Goal: Task Accomplishment & Management: Use online tool/utility

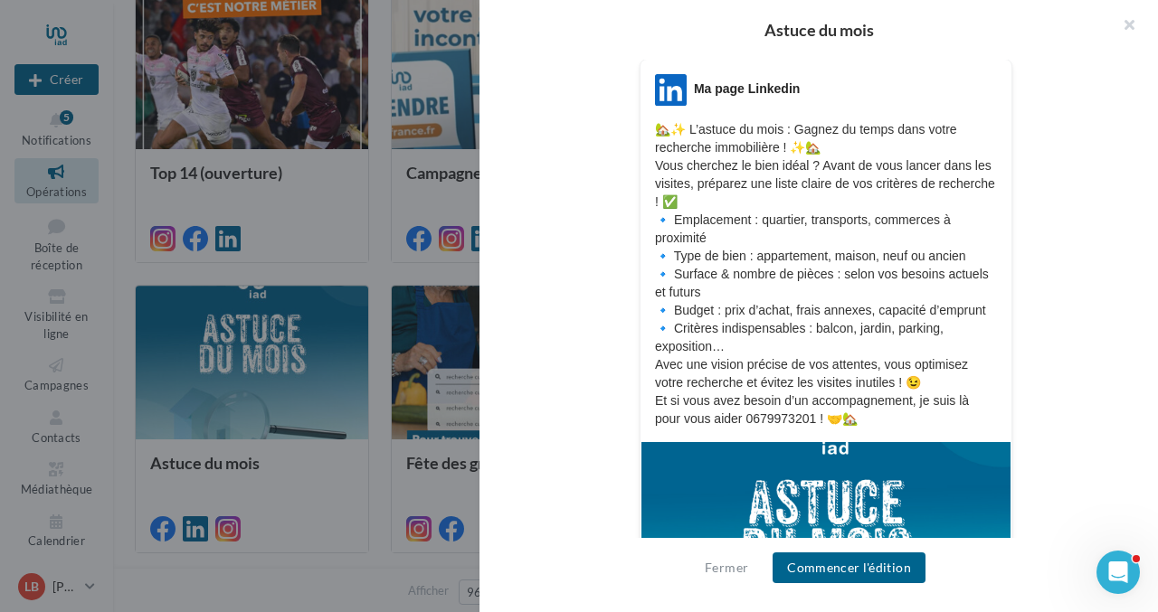
scroll to position [299, 0]
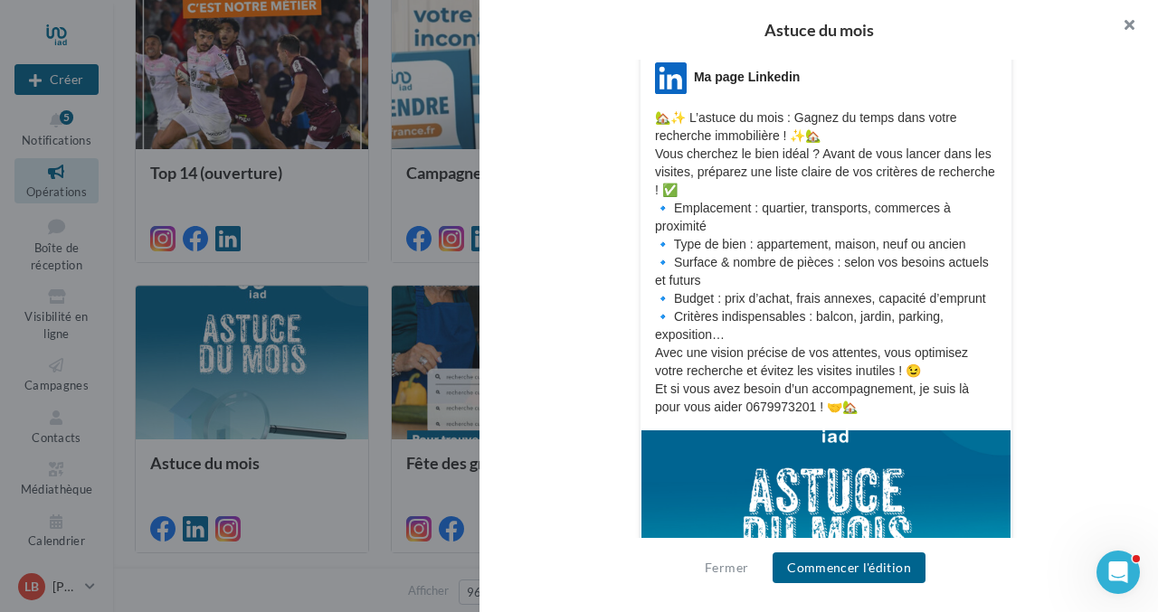
click at [1126, 25] on button "button" at bounding box center [1122, 27] width 72 height 54
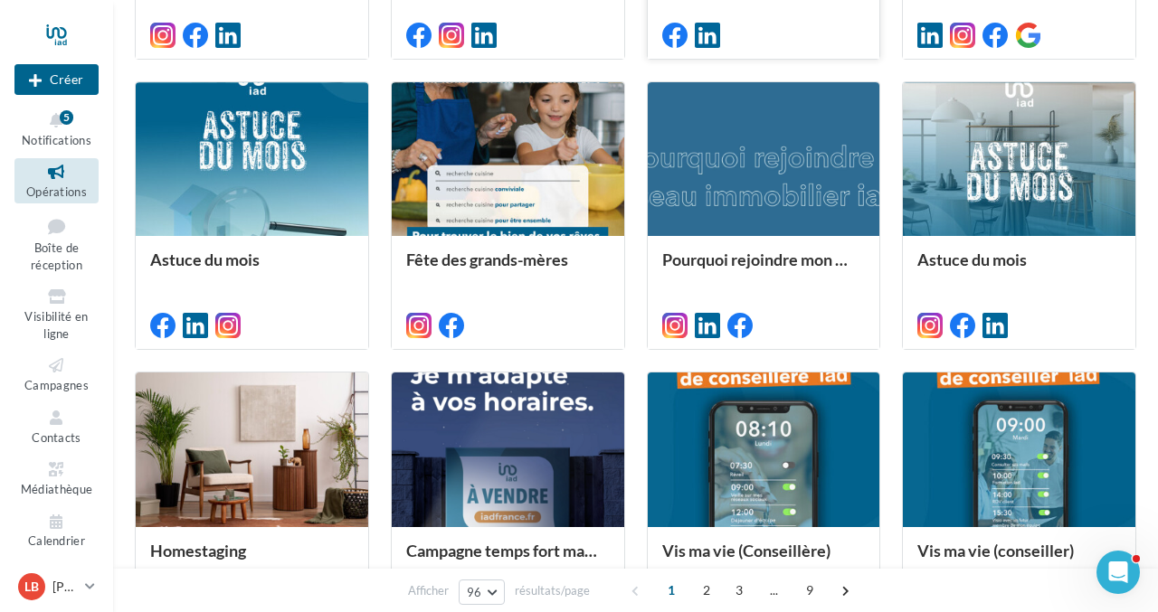
scroll to position [5651, 0]
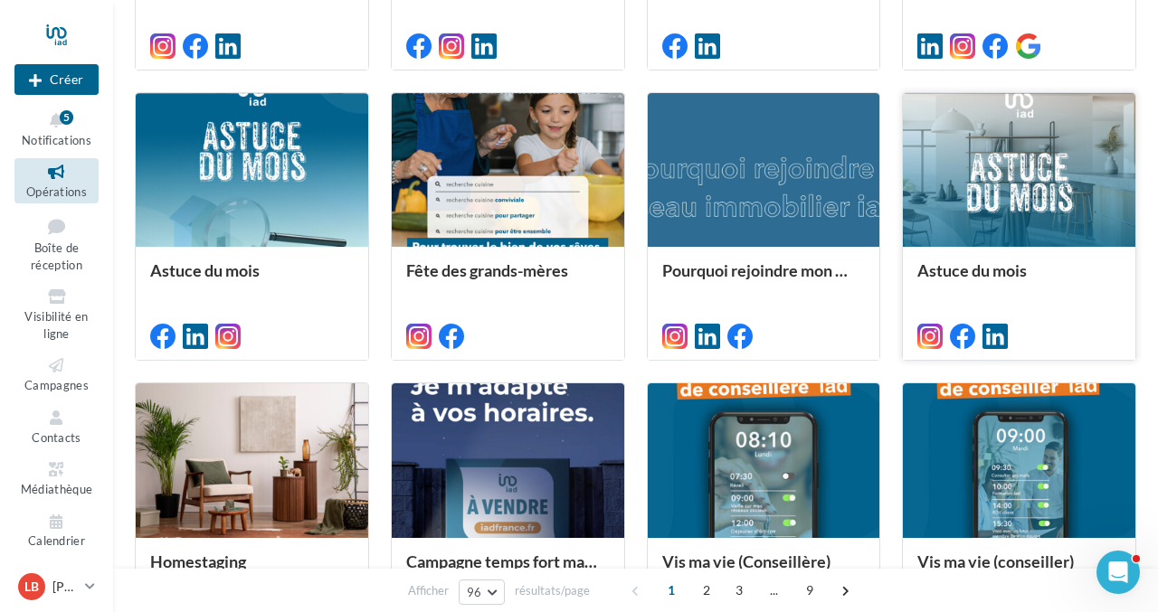
click at [966, 189] on div at bounding box center [1019, 171] width 232 height 157
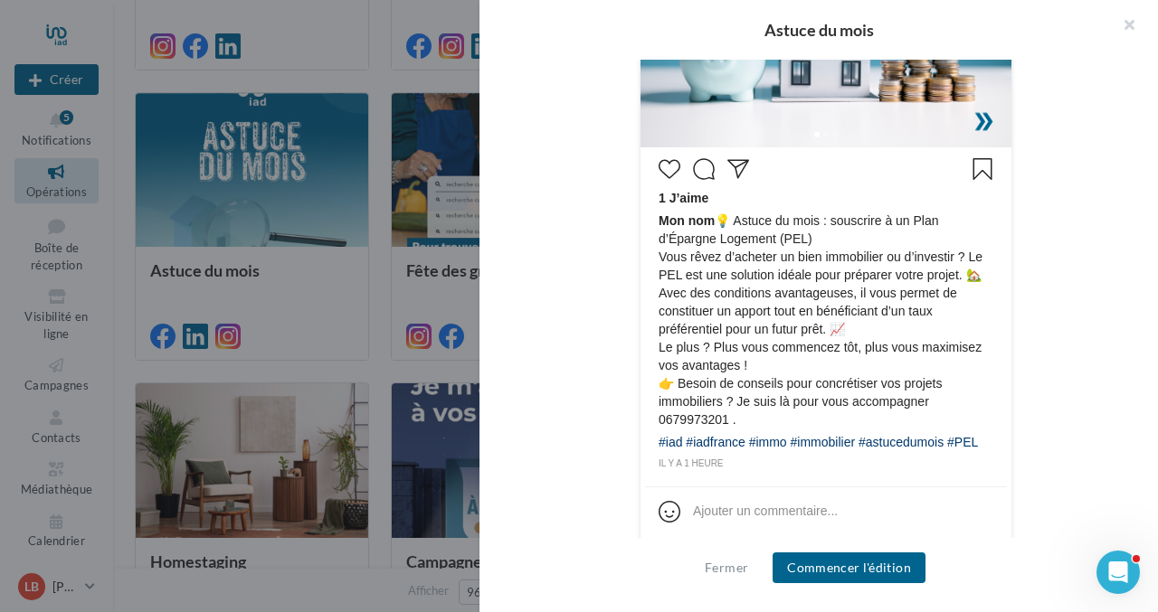
scroll to position [802, 0]
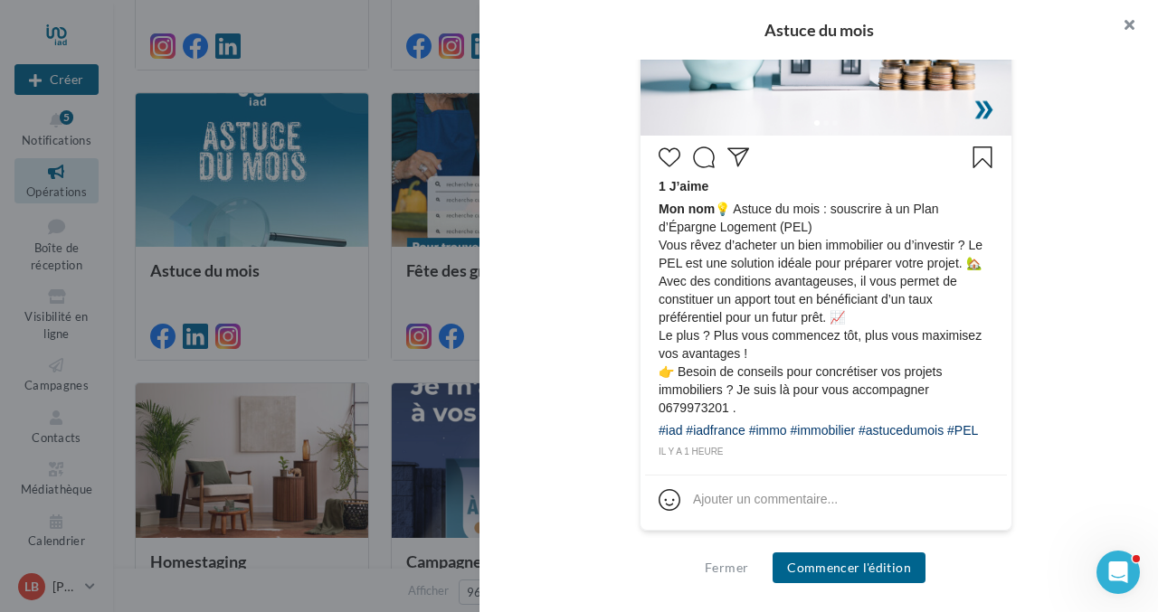
click at [1126, 29] on button "button" at bounding box center [1122, 27] width 72 height 54
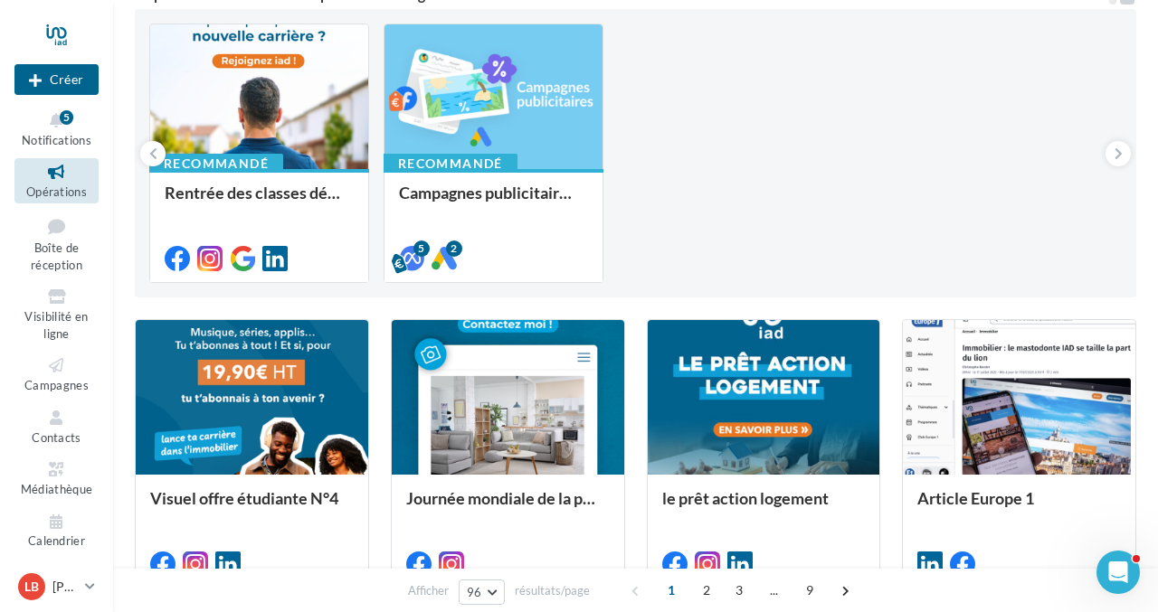
scroll to position [0, 0]
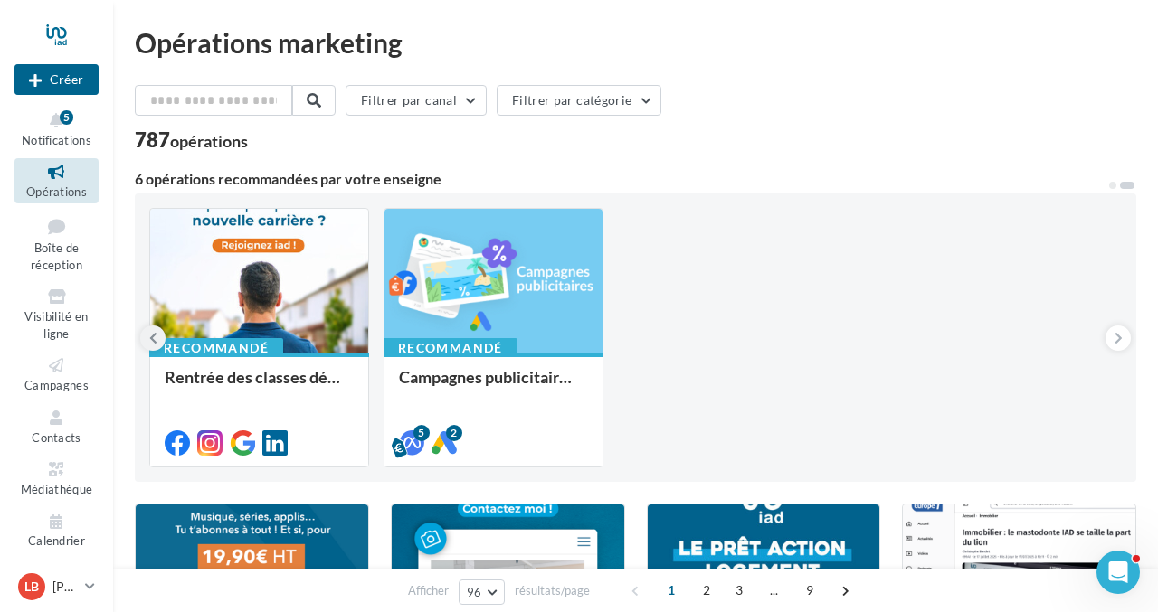
click at [154, 337] on icon at bounding box center [153, 338] width 8 height 18
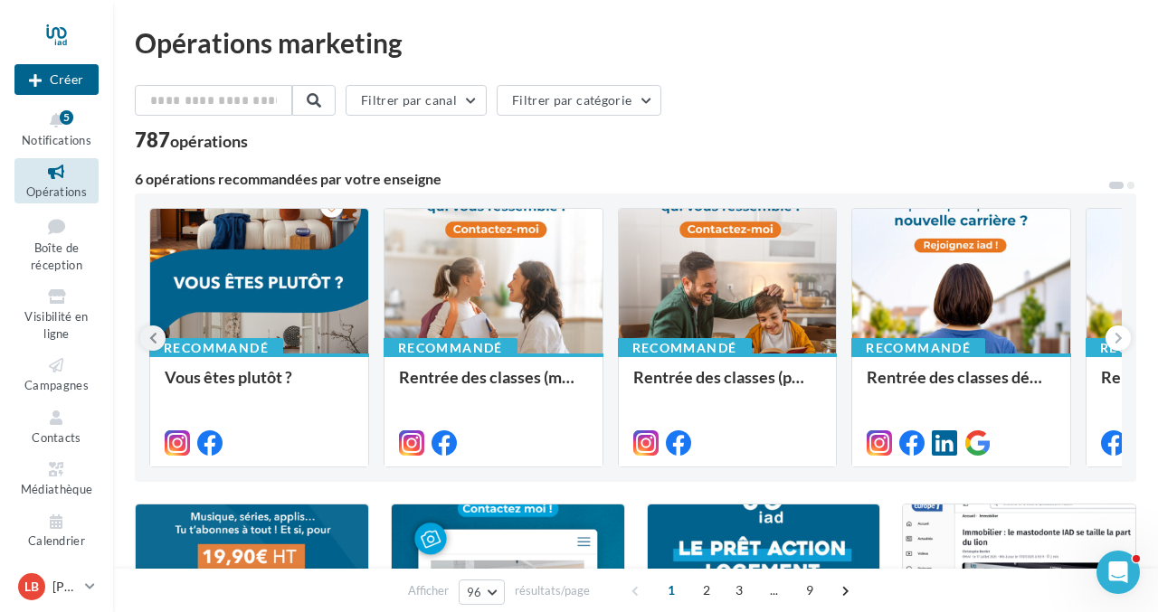
click at [154, 337] on icon at bounding box center [153, 338] width 8 height 18
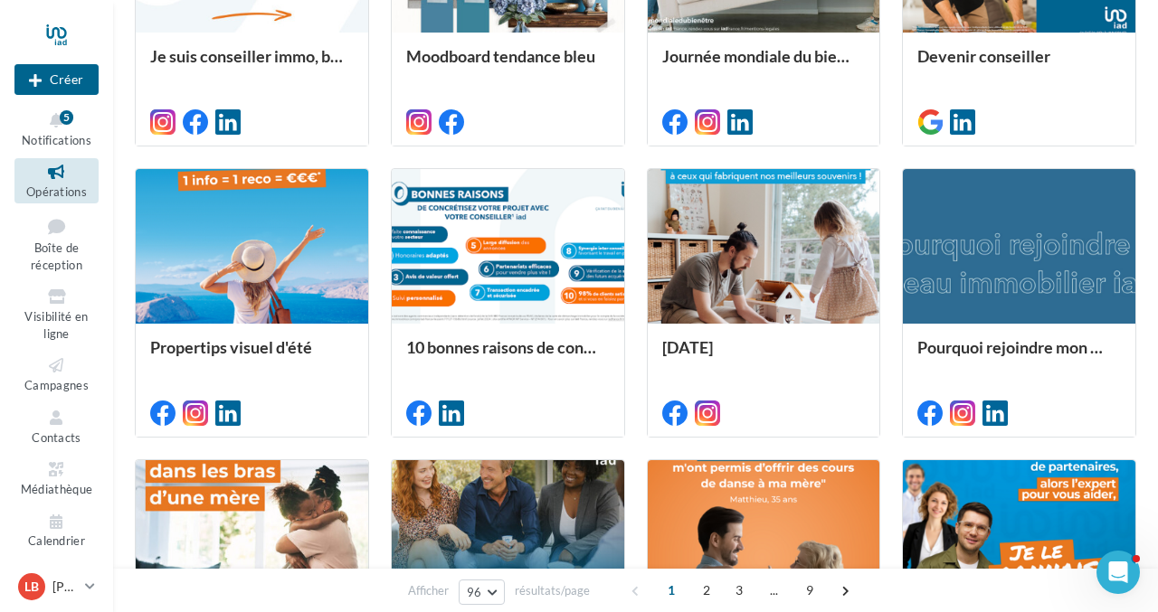
scroll to position [2665, 0]
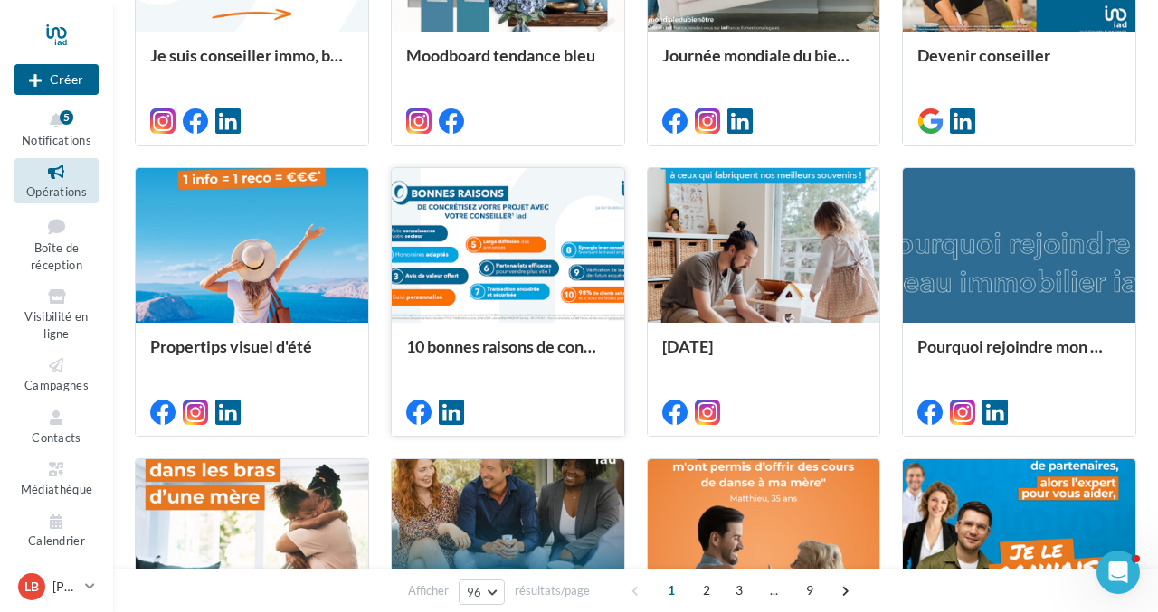
click at [526, 233] on div at bounding box center [508, 246] width 232 height 157
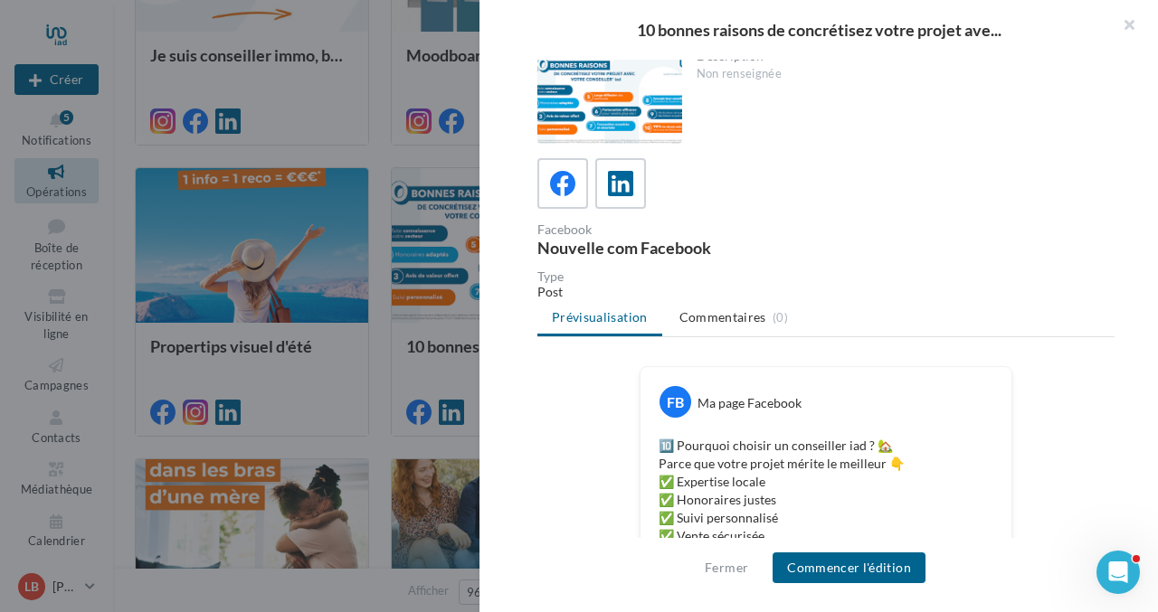
scroll to position [0, 0]
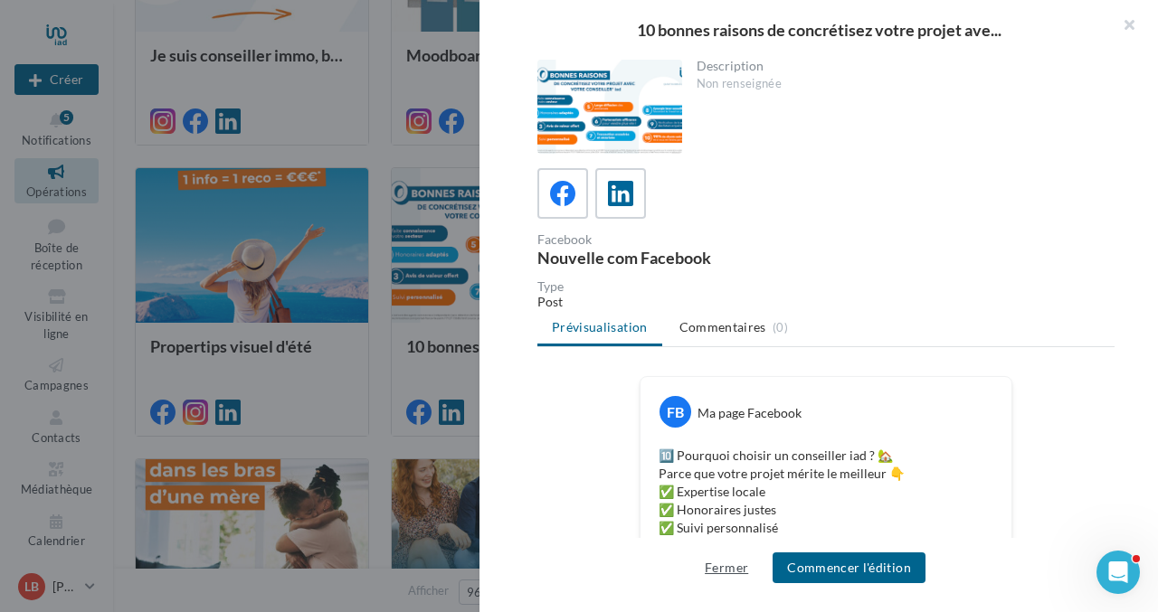
click at [724, 566] on button "Fermer" at bounding box center [726, 568] width 58 height 22
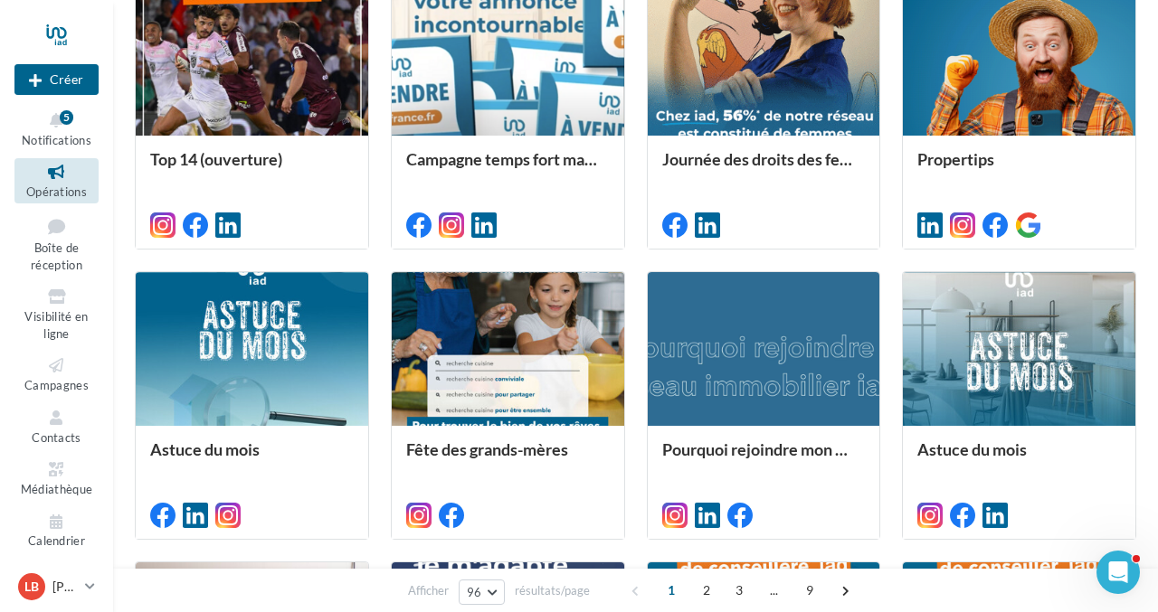
scroll to position [5478, 0]
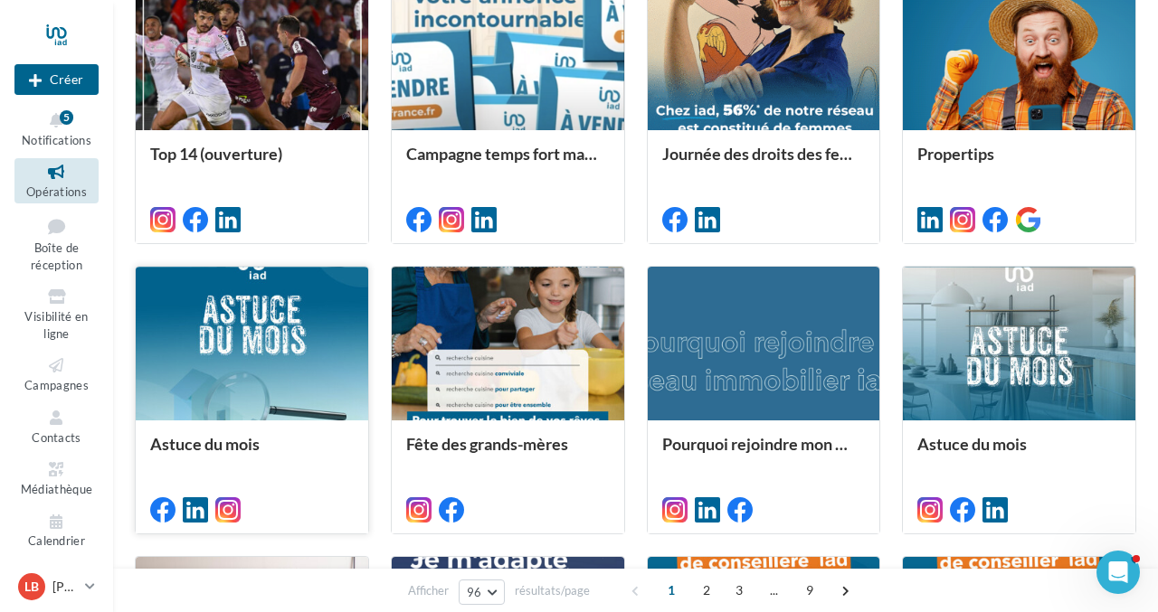
click at [271, 342] on div at bounding box center [252, 345] width 232 height 157
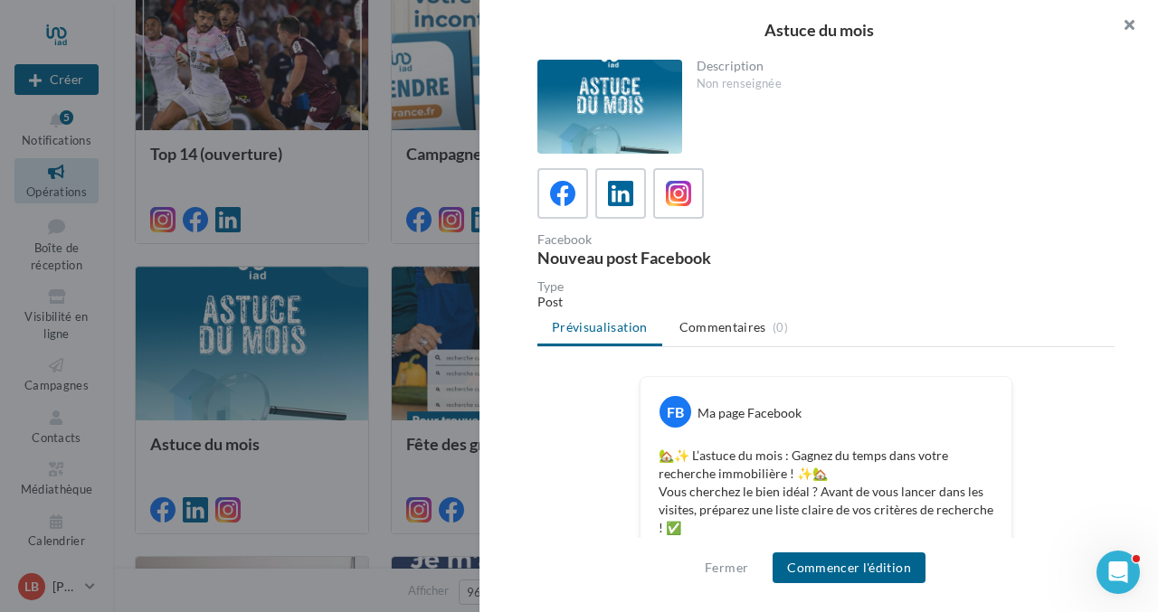
click at [1129, 24] on button "button" at bounding box center [1122, 27] width 72 height 54
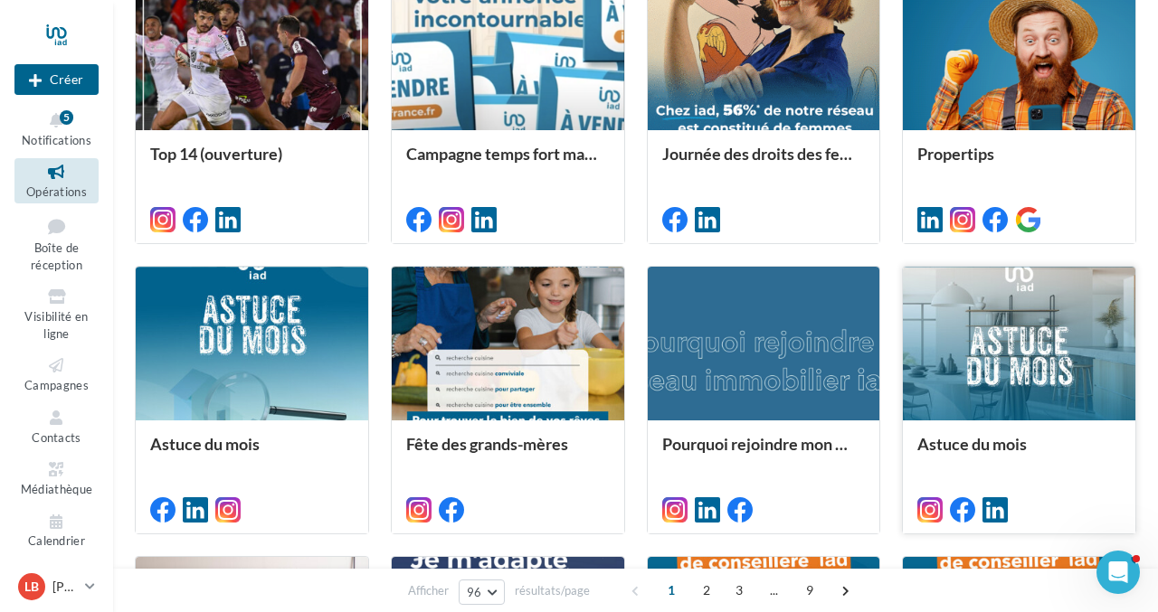
click at [1077, 365] on div at bounding box center [1019, 345] width 232 height 157
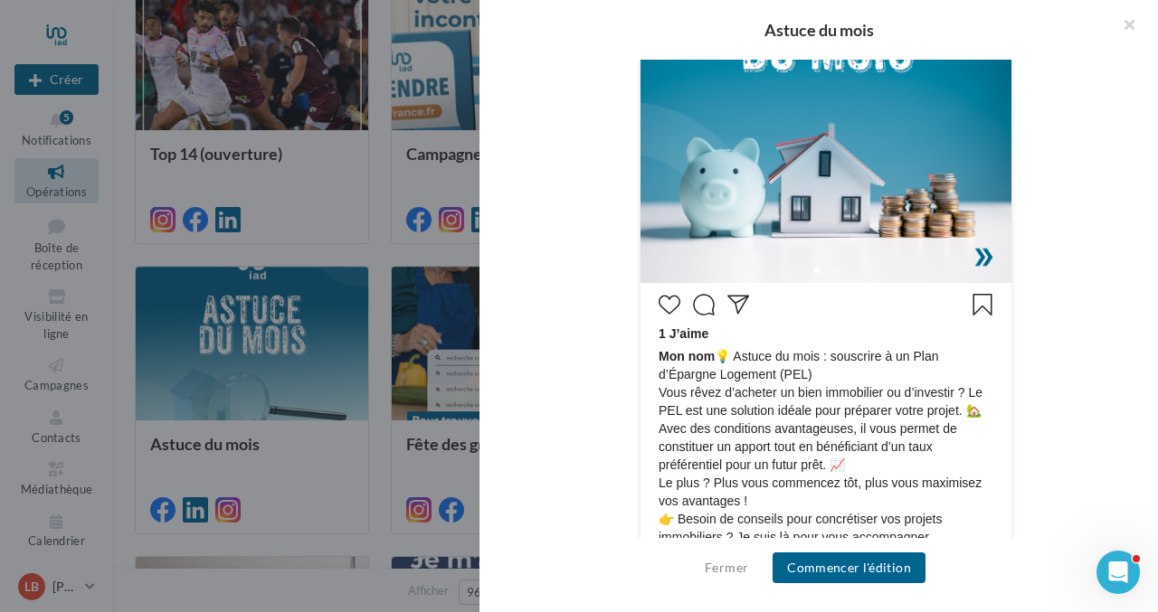
scroll to position [640, 0]
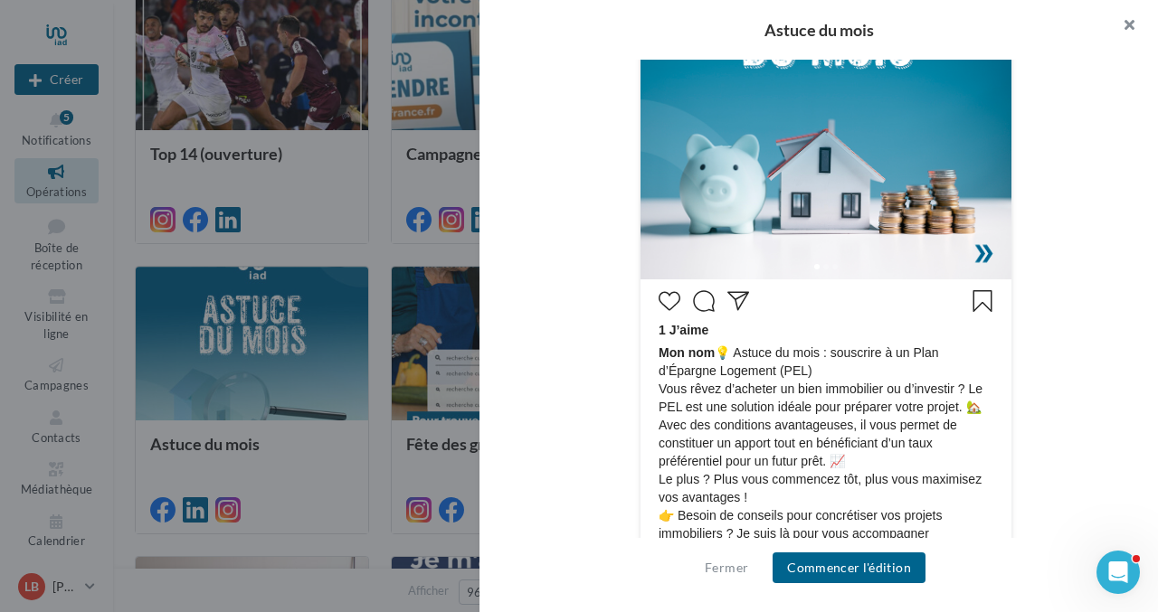
click at [1129, 22] on button "button" at bounding box center [1122, 27] width 72 height 54
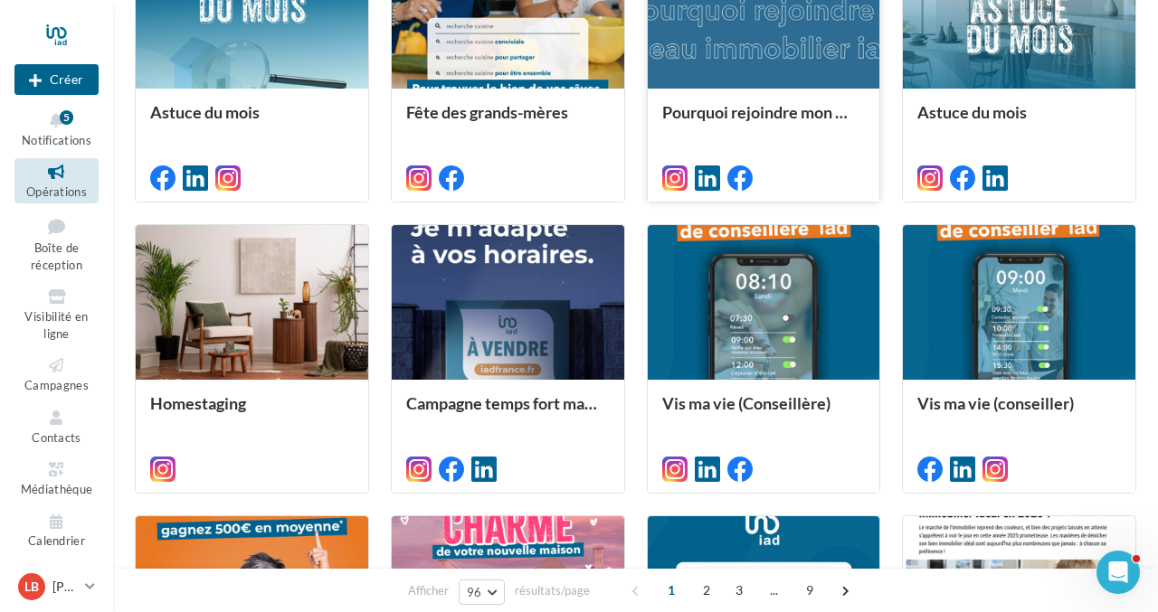
scroll to position [5809, 0]
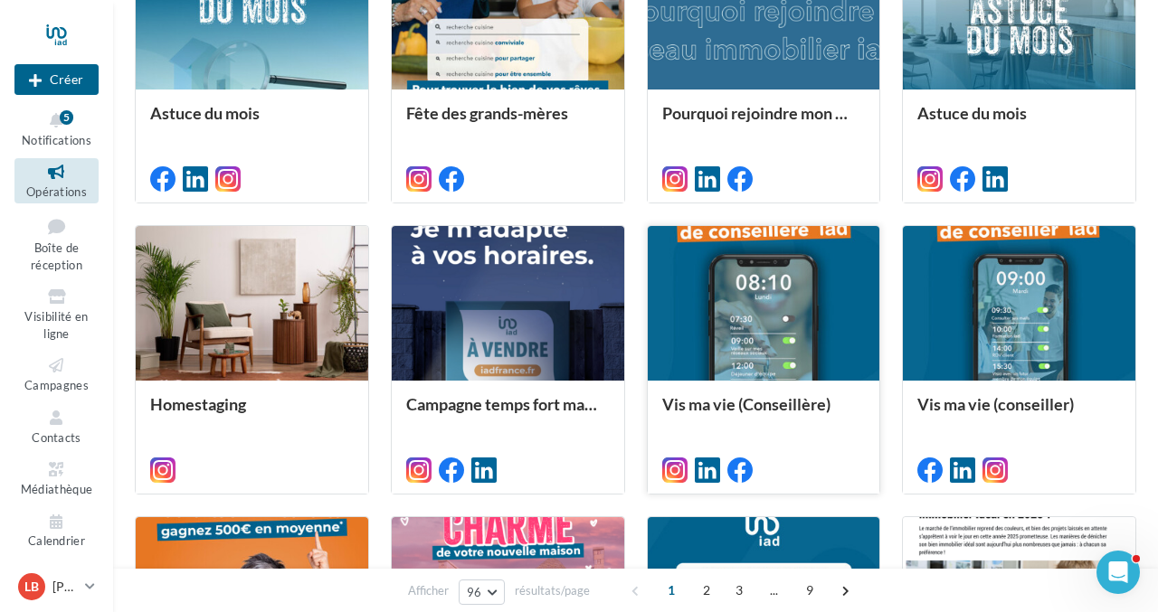
click at [763, 326] on div at bounding box center [764, 304] width 232 height 157
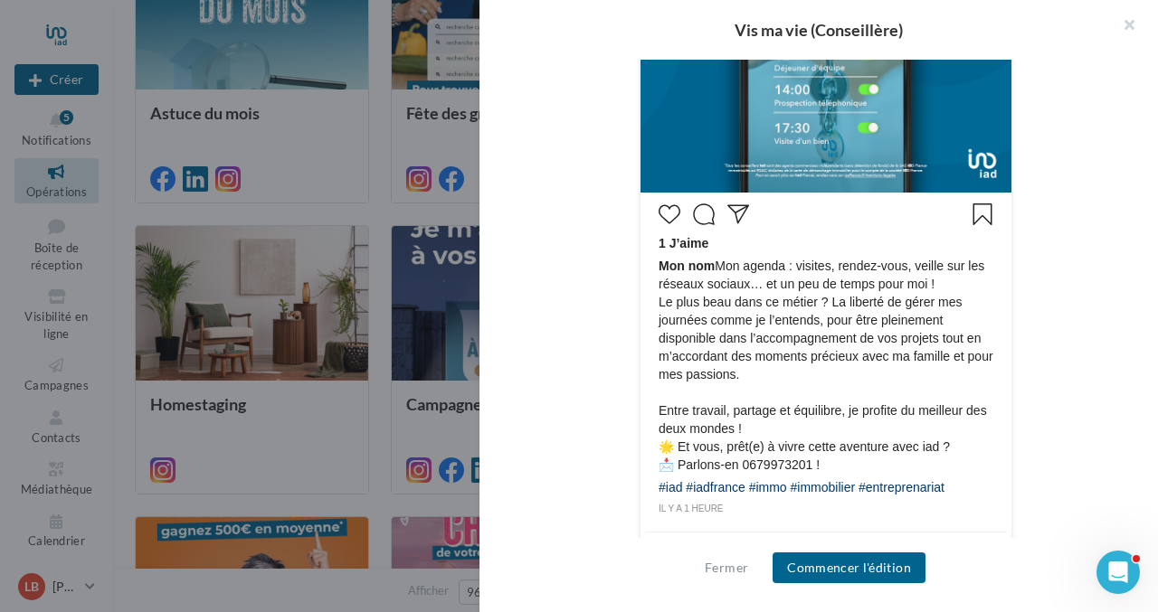
scroll to position [781, 0]
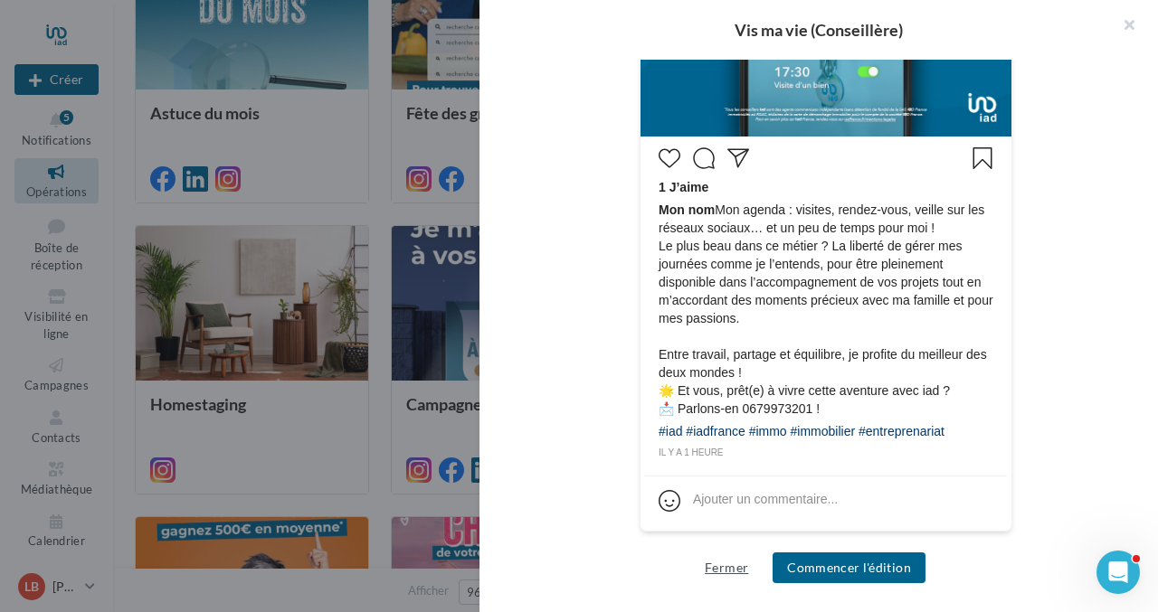
click at [717, 565] on button "Fermer" at bounding box center [726, 568] width 58 height 22
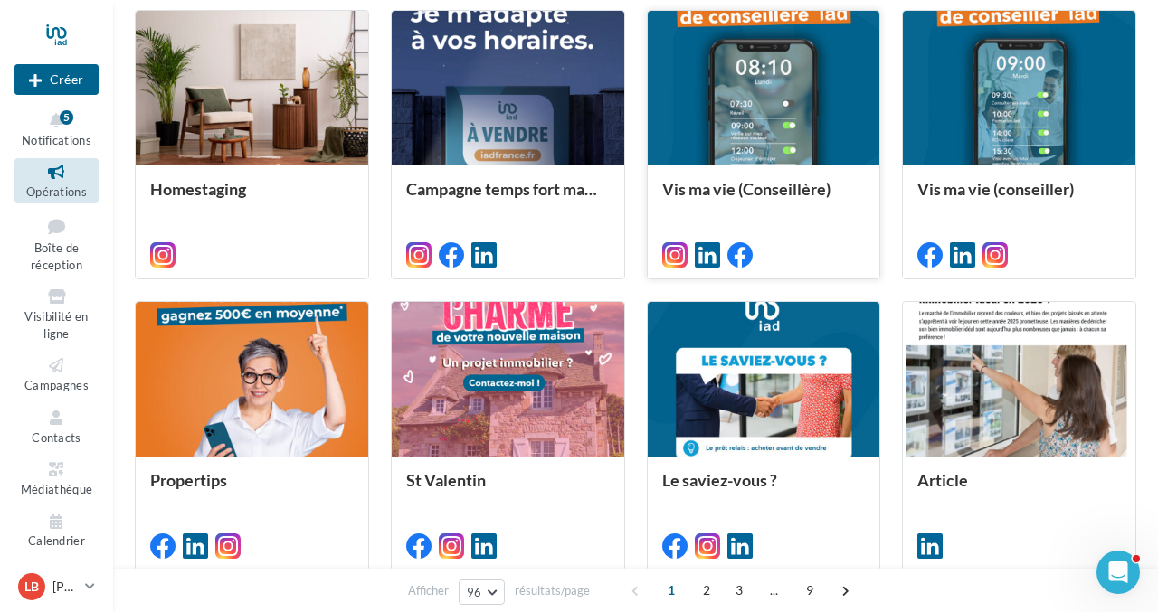
scroll to position [6030, 0]
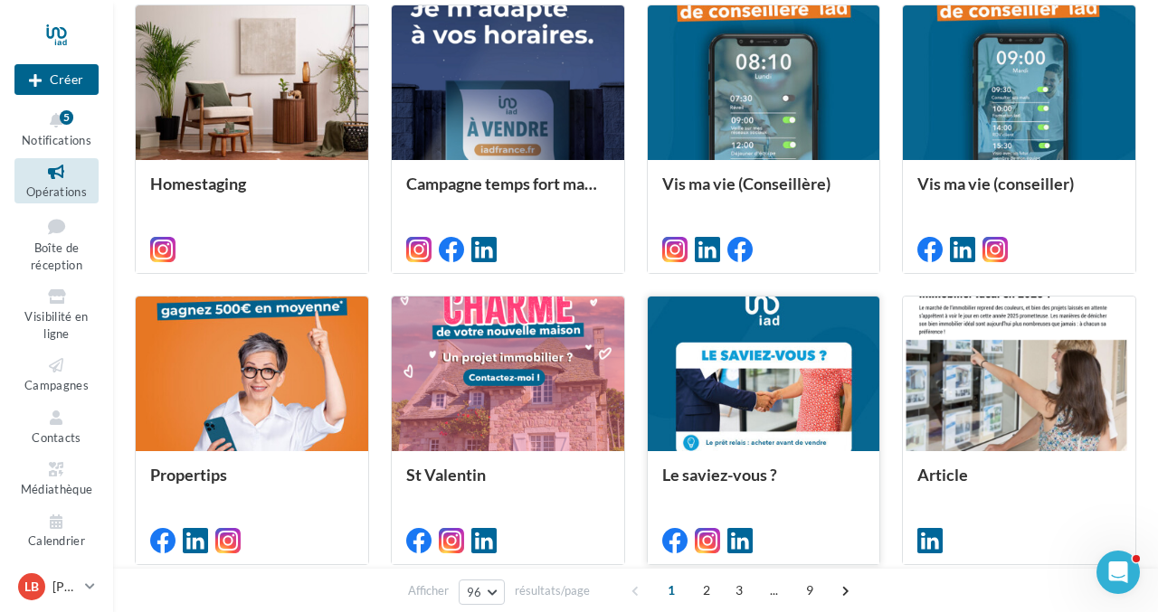
click at [772, 370] on div at bounding box center [764, 375] width 232 height 157
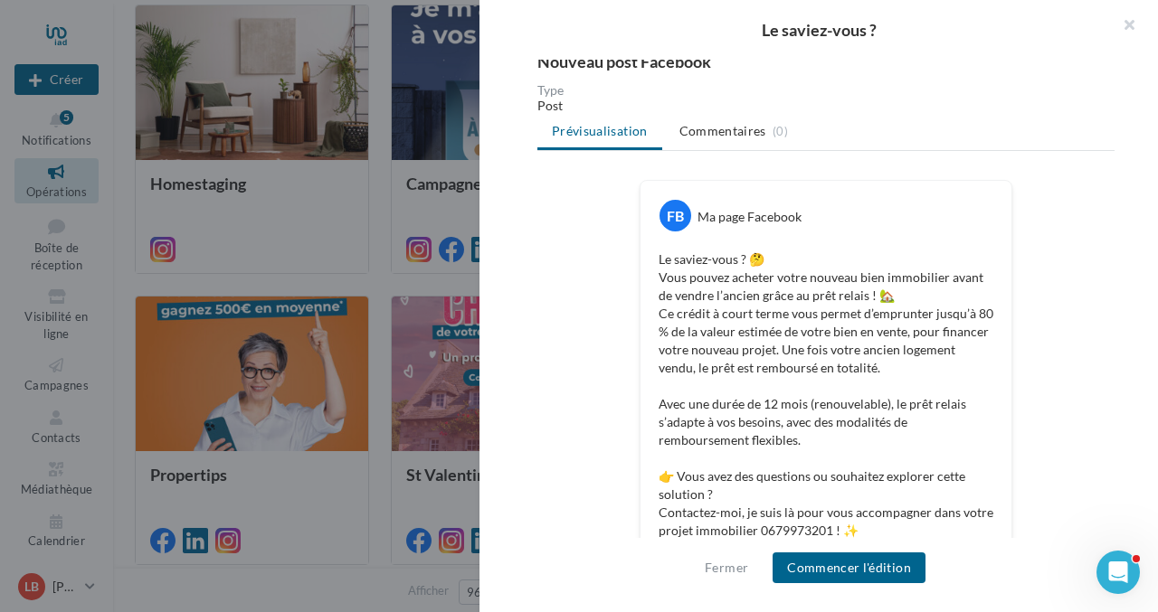
scroll to position [231, 0]
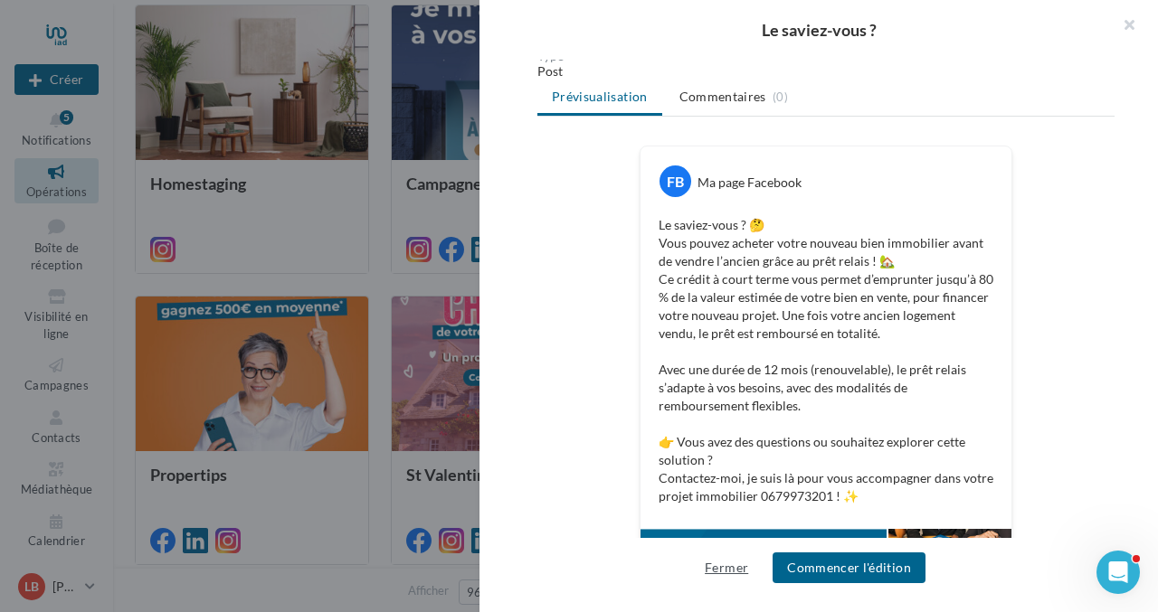
click at [720, 574] on button "Fermer" at bounding box center [726, 568] width 58 height 22
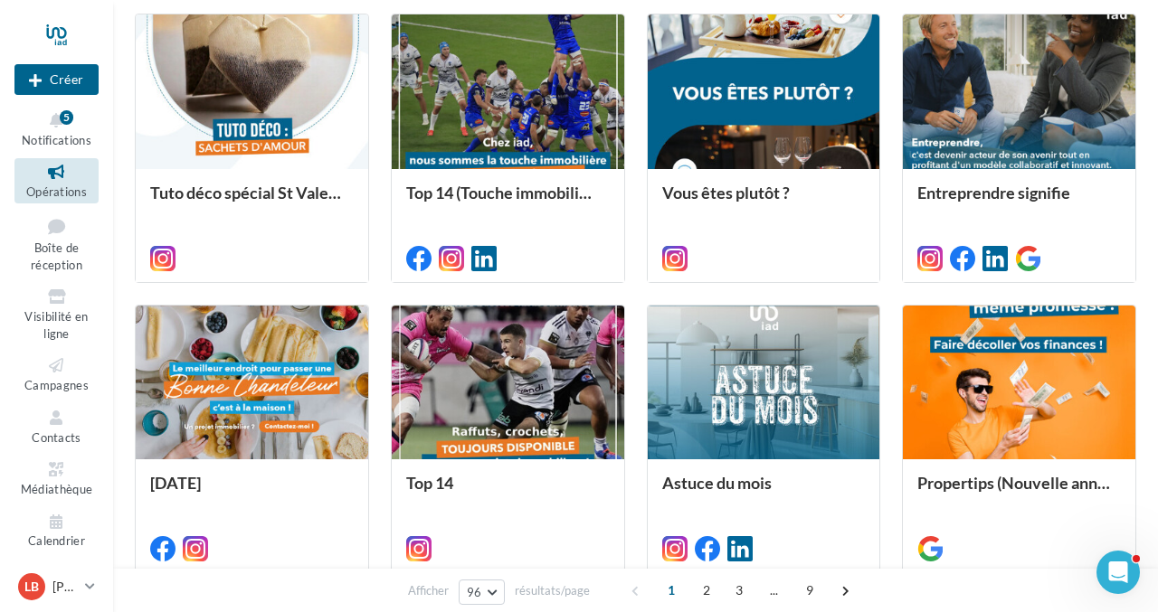
scroll to position [6615, 0]
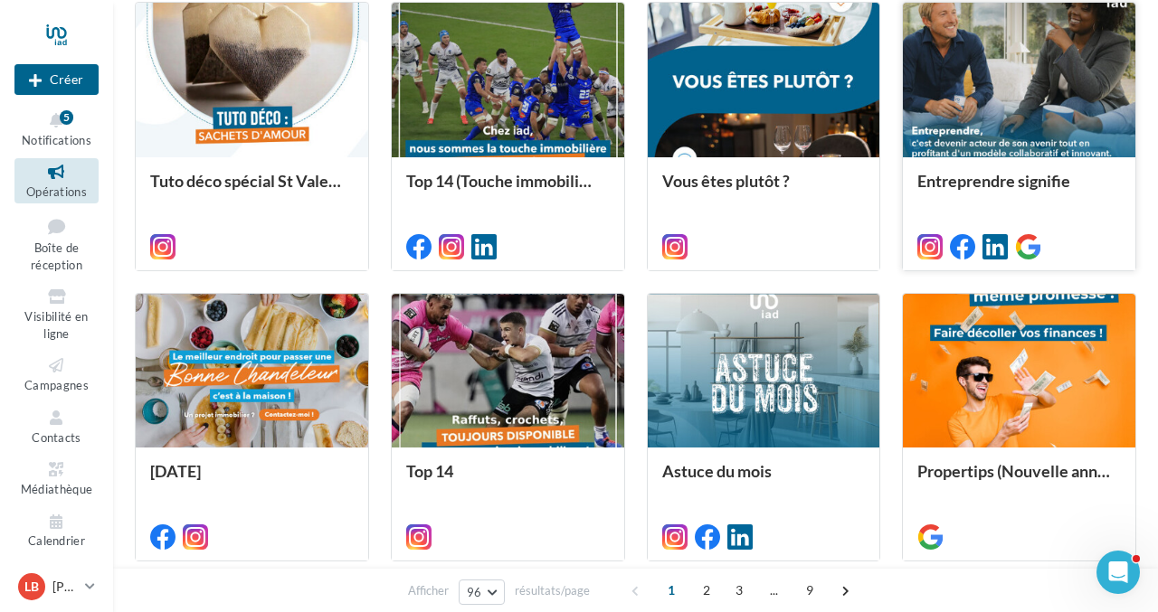
click at [1047, 101] on div at bounding box center [1019, 81] width 232 height 157
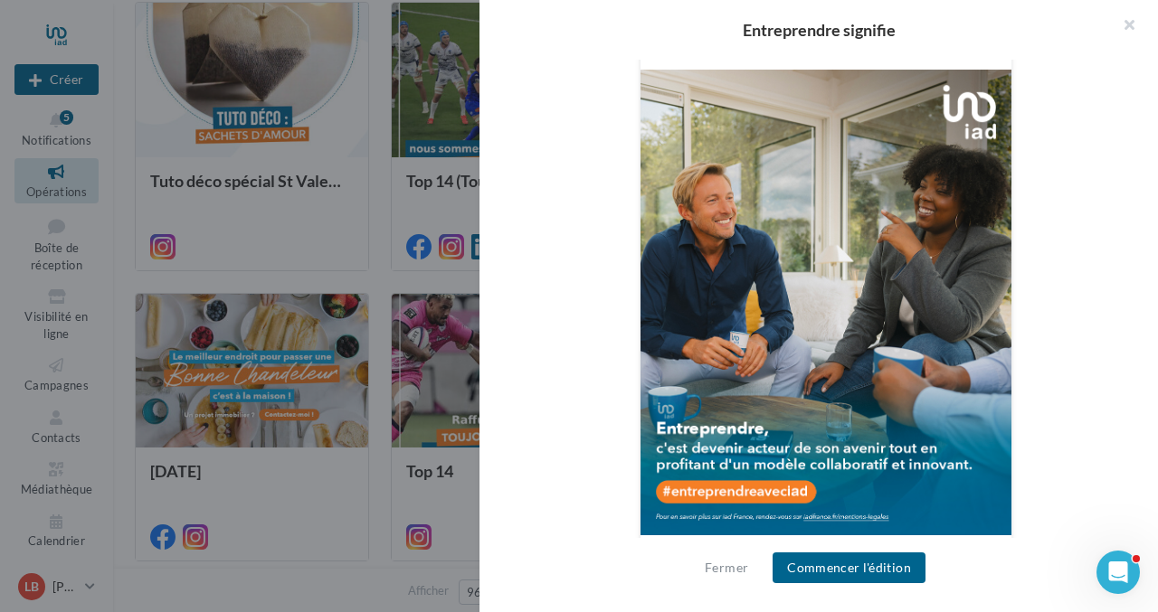
scroll to position [338, 0]
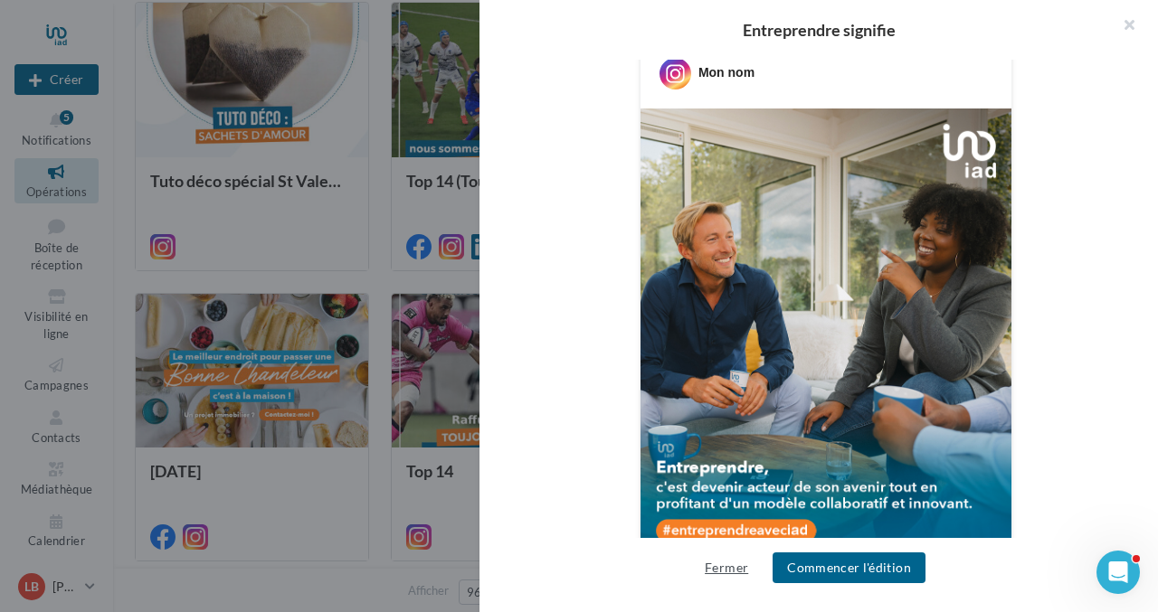
click at [723, 566] on button "Fermer" at bounding box center [726, 568] width 58 height 22
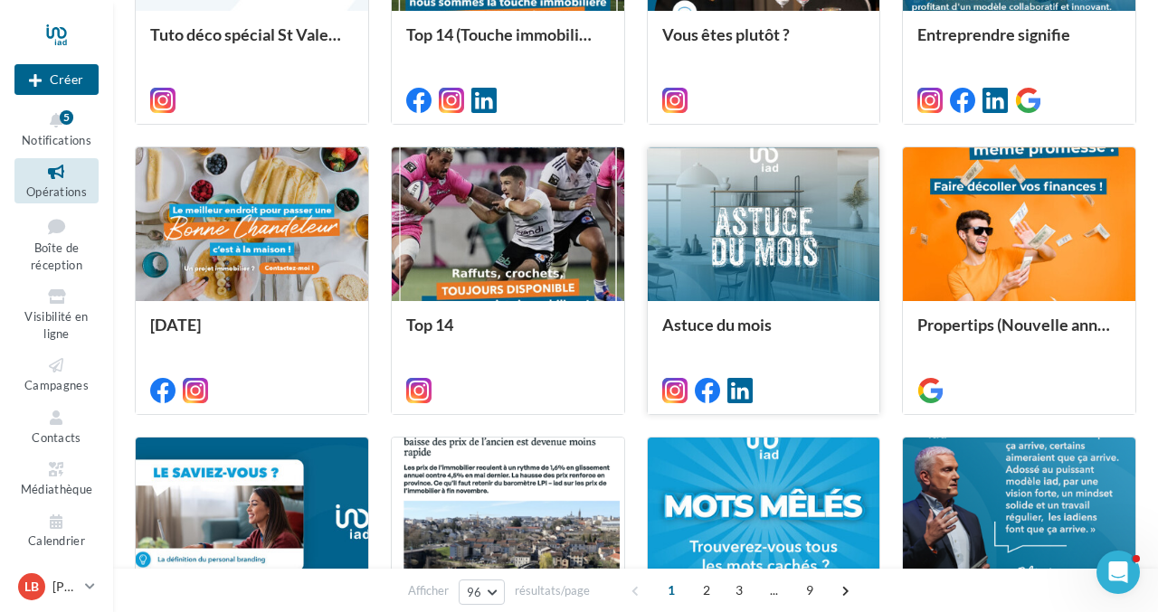
scroll to position [6771, 0]
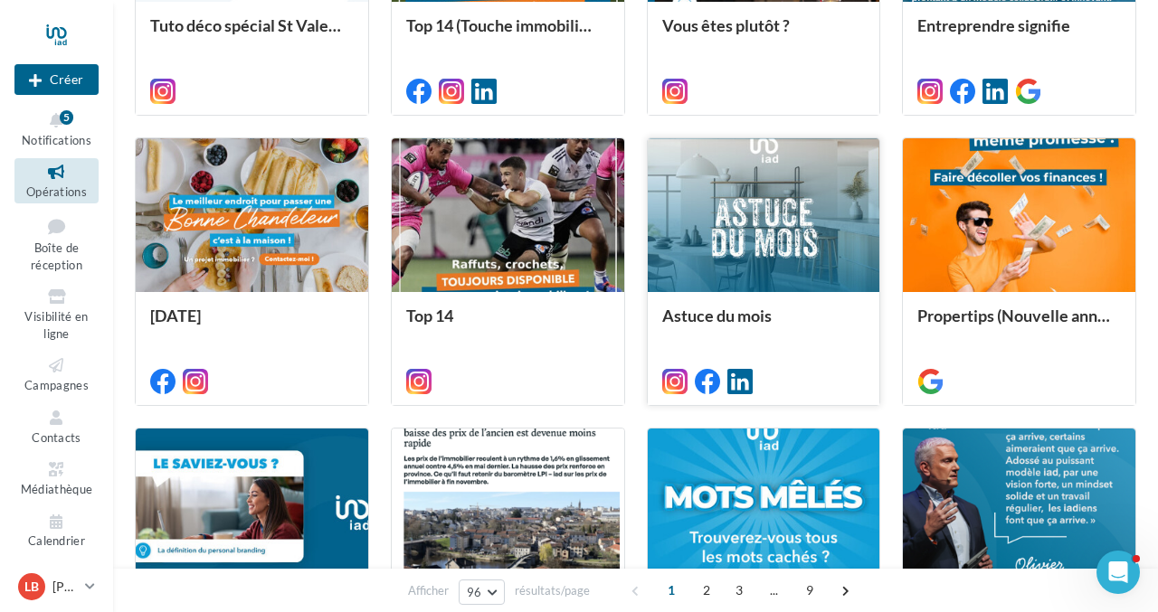
click at [797, 251] on div at bounding box center [764, 216] width 232 height 157
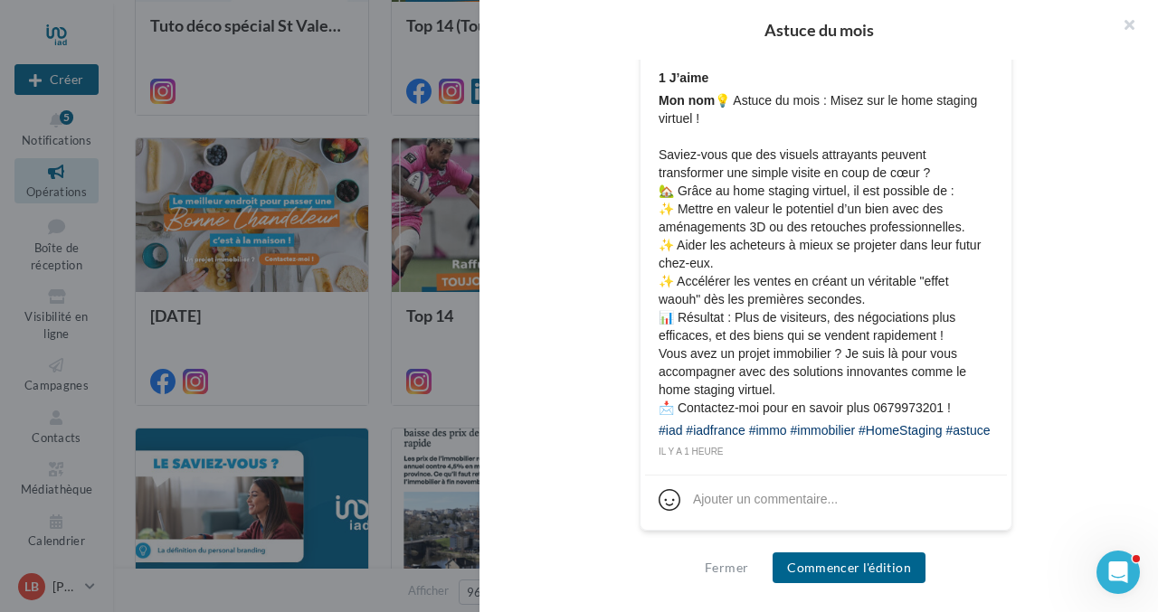
scroll to position [809, 0]
click at [1127, 20] on button "button" at bounding box center [1122, 27] width 72 height 54
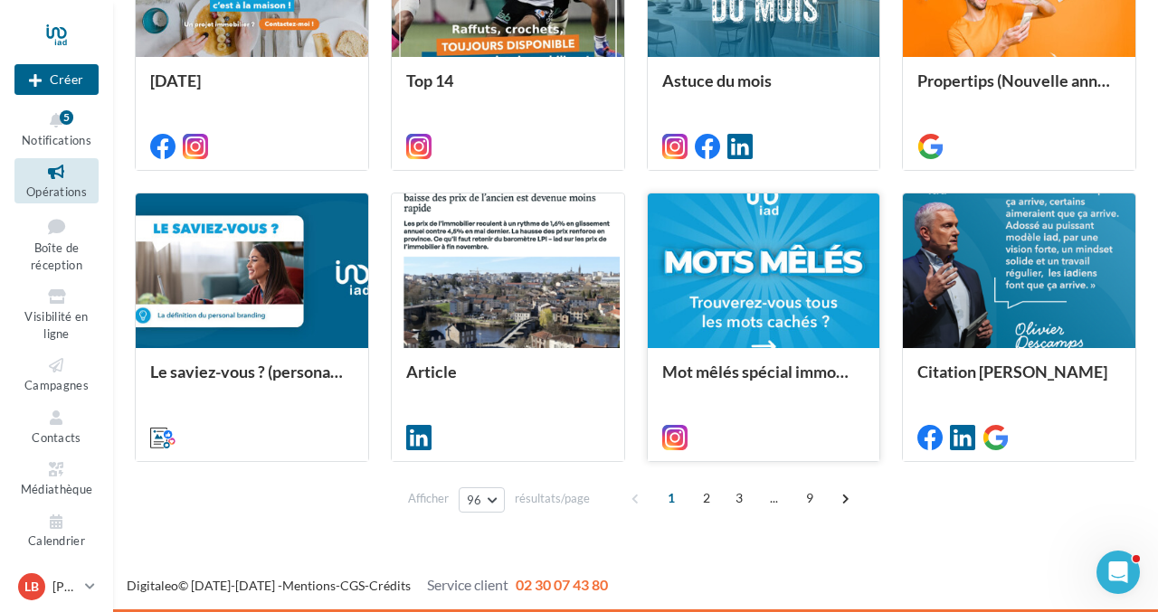
scroll to position [7006, 0]
click at [701, 503] on span "2" at bounding box center [706, 498] width 29 height 29
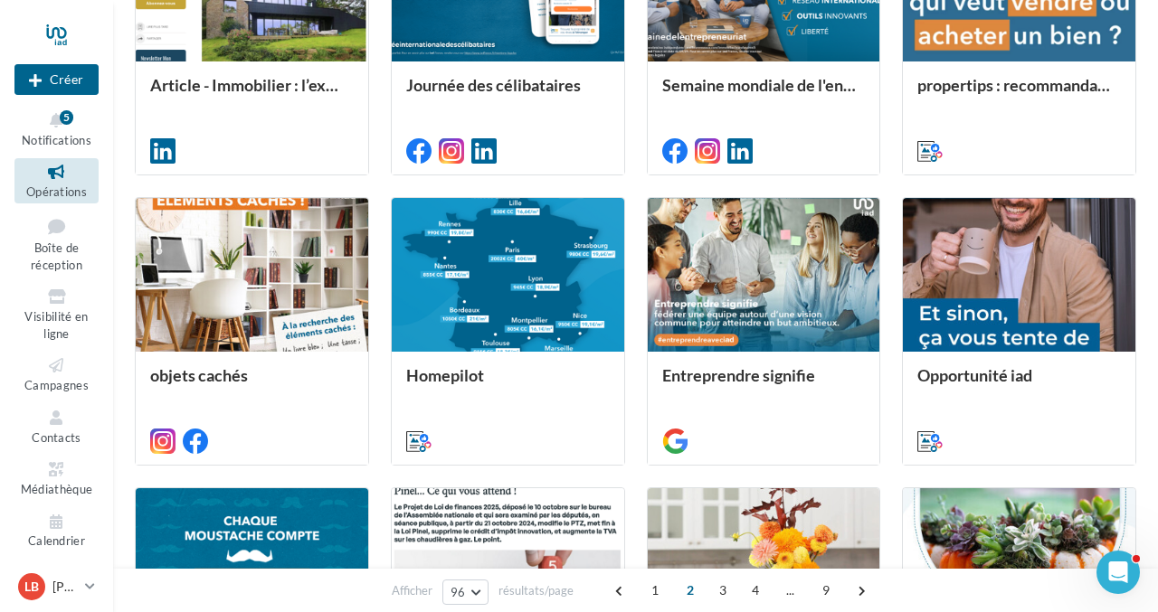
scroll to position [3216, 0]
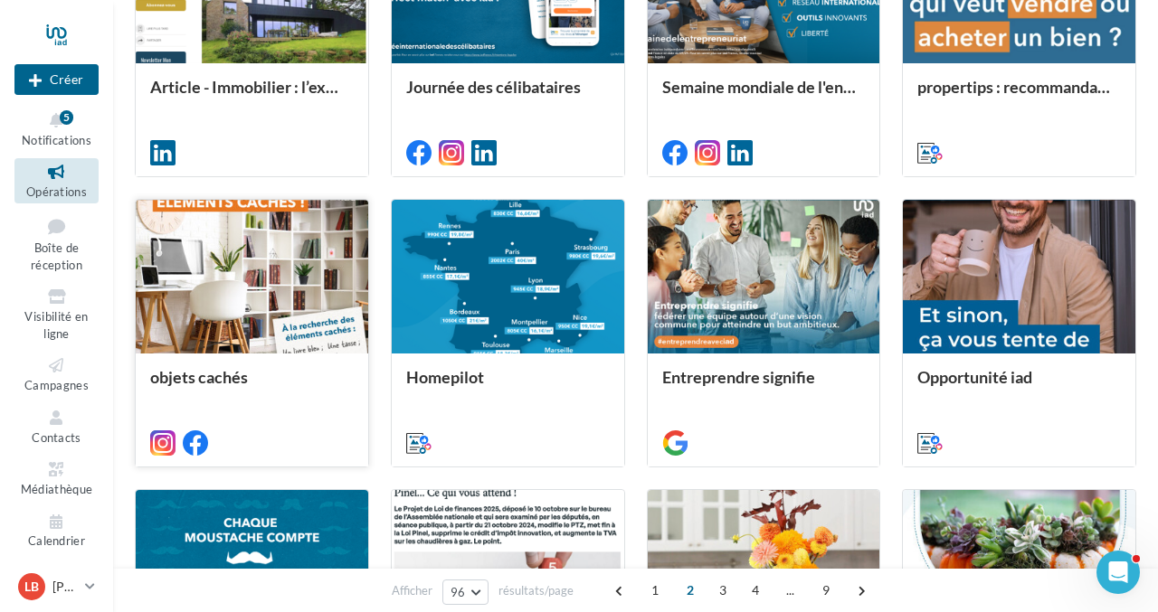
click at [219, 296] on div at bounding box center [252, 278] width 232 height 157
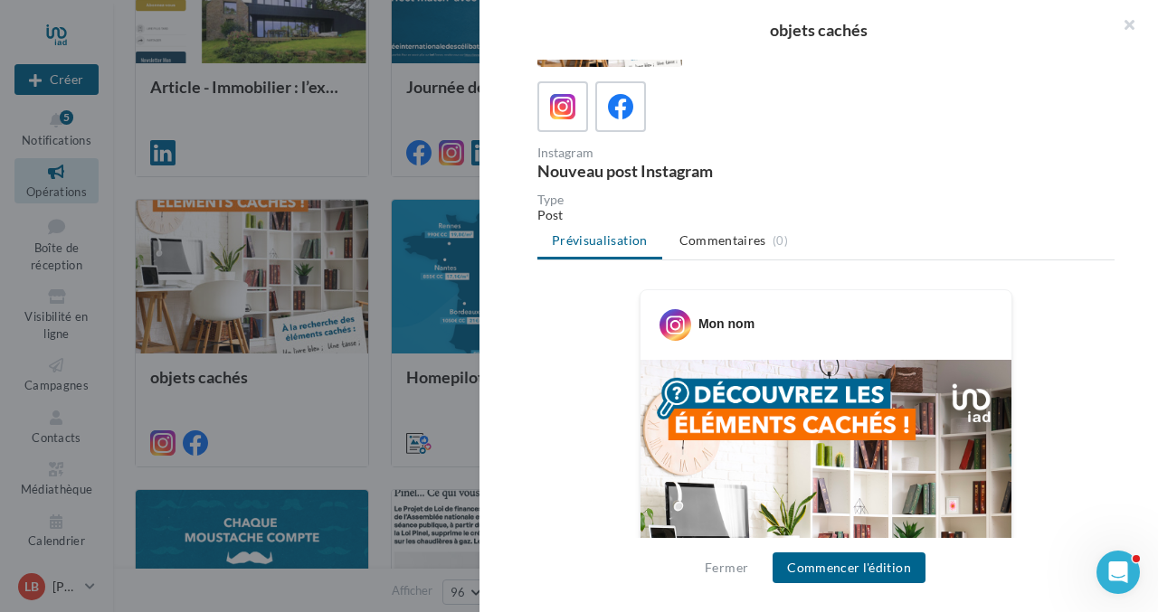
scroll to position [0, 0]
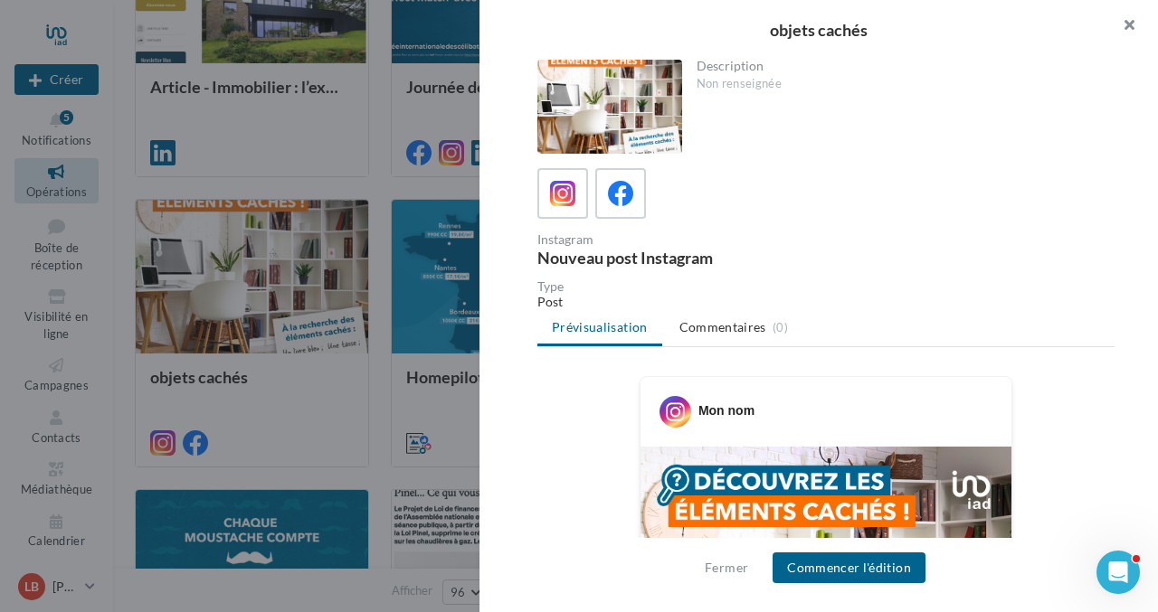
click at [1130, 25] on button "button" at bounding box center [1122, 27] width 72 height 54
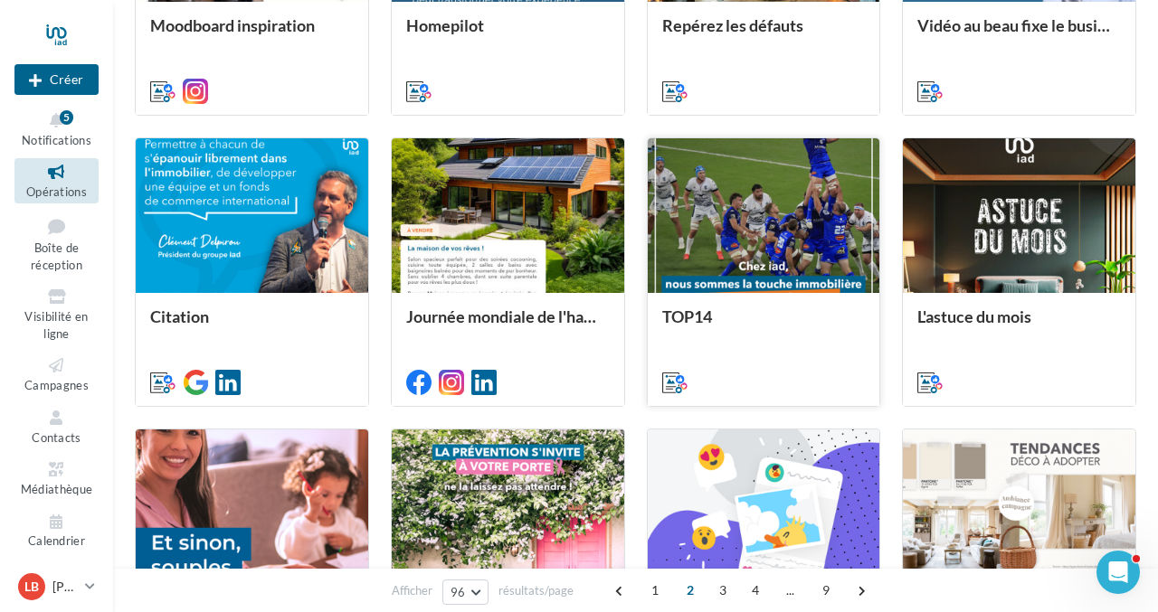
scroll to position [4734, 0]
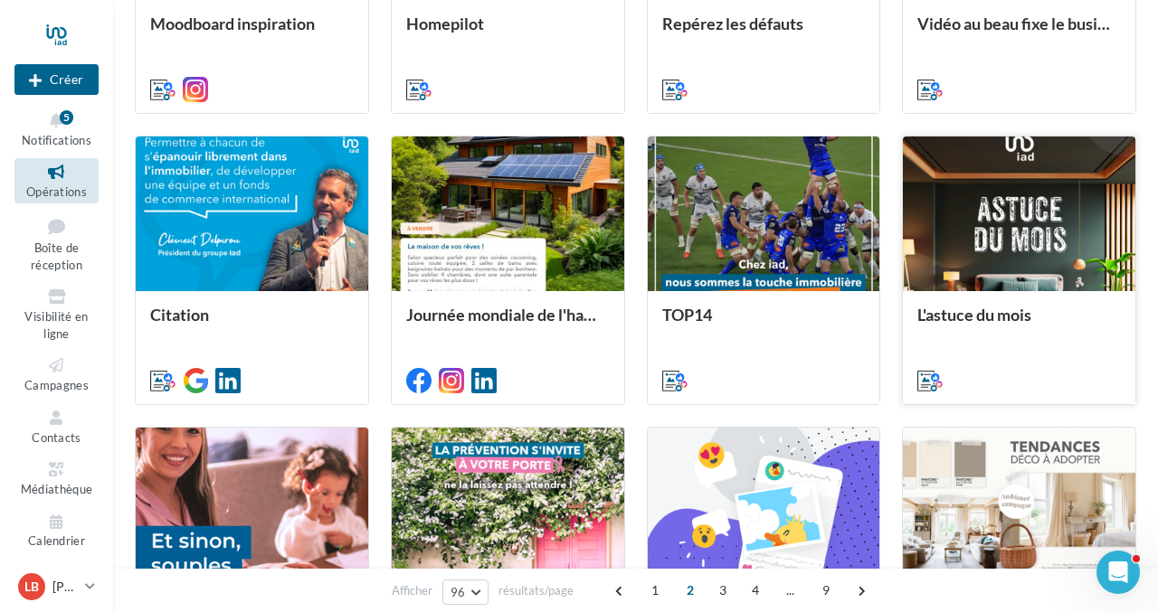
click at [1058, 208] on div at bounding box center [1019, 215] width 232 height 157
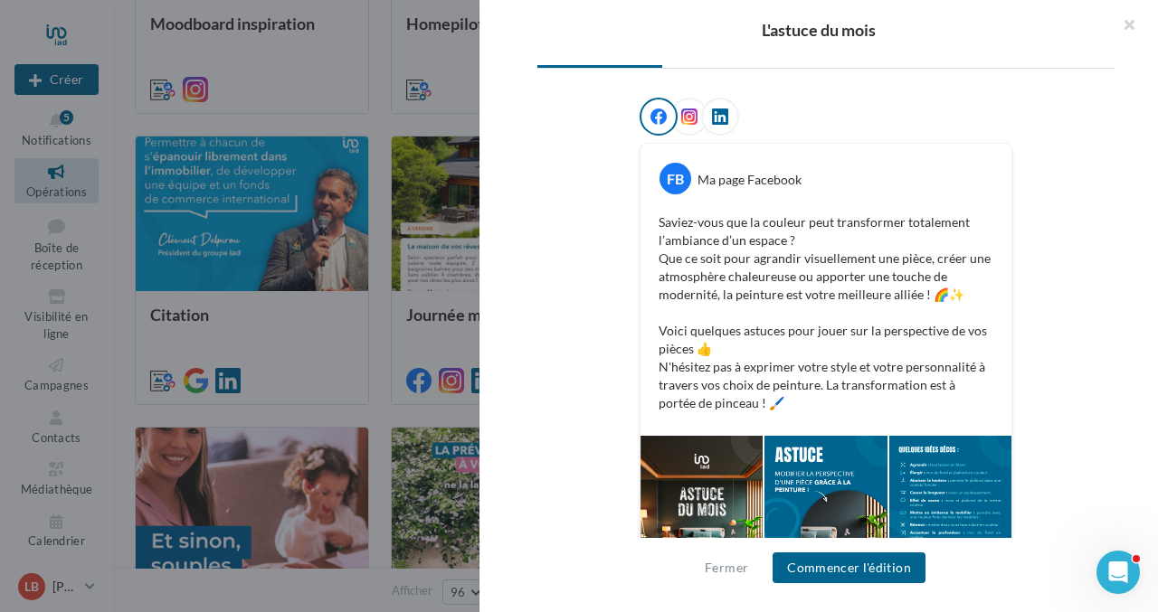
scroll to position [282, 0]
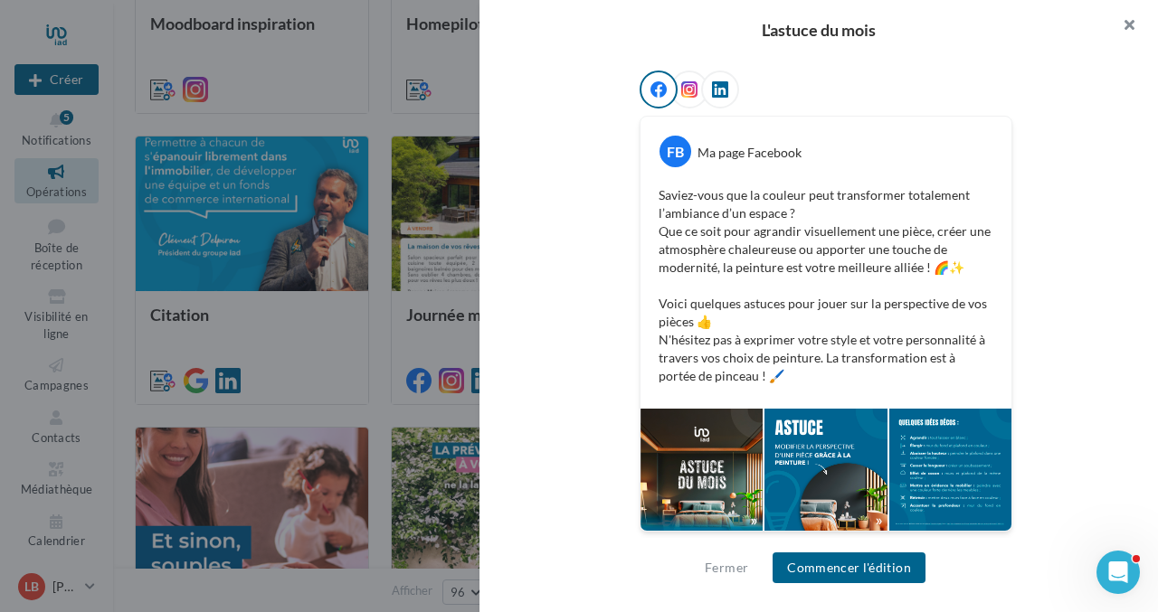
click at [1129, 28] on button "button" at bounding box center [1122, 27] width 72 height 54
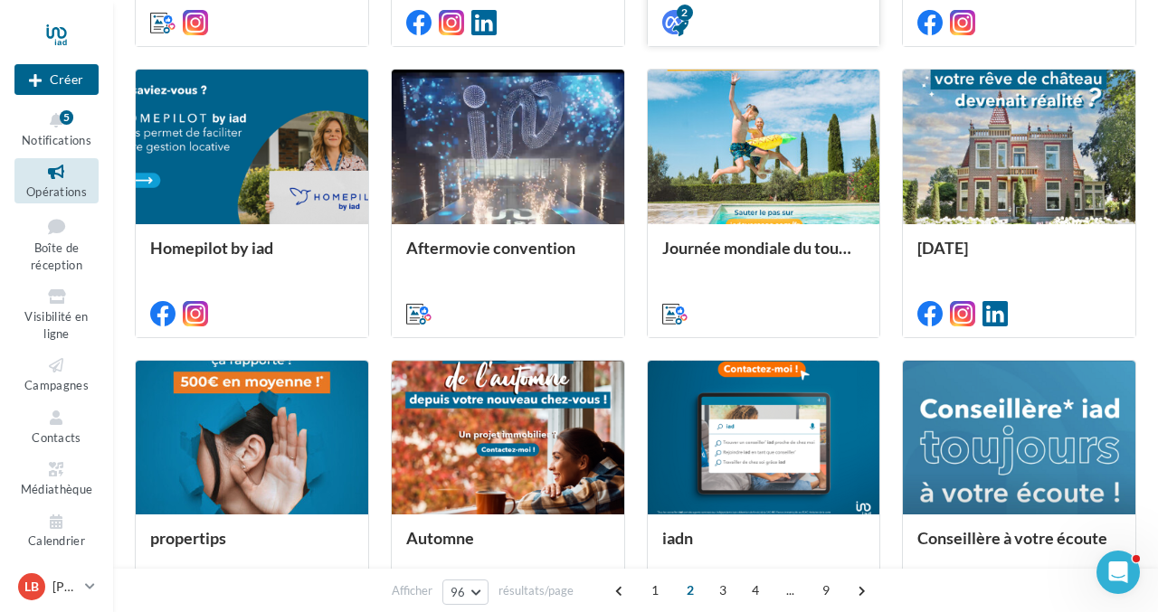
scroll to position [5385, 0]
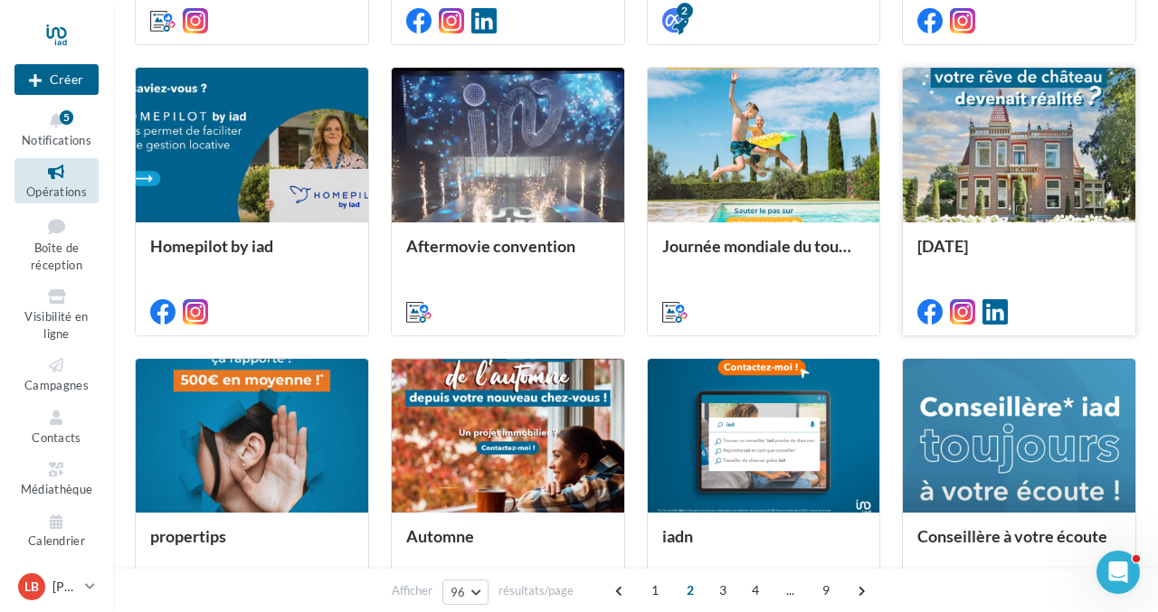
click at [1007, 162] on div at bounding box center [1019, 146] width 232 height 157
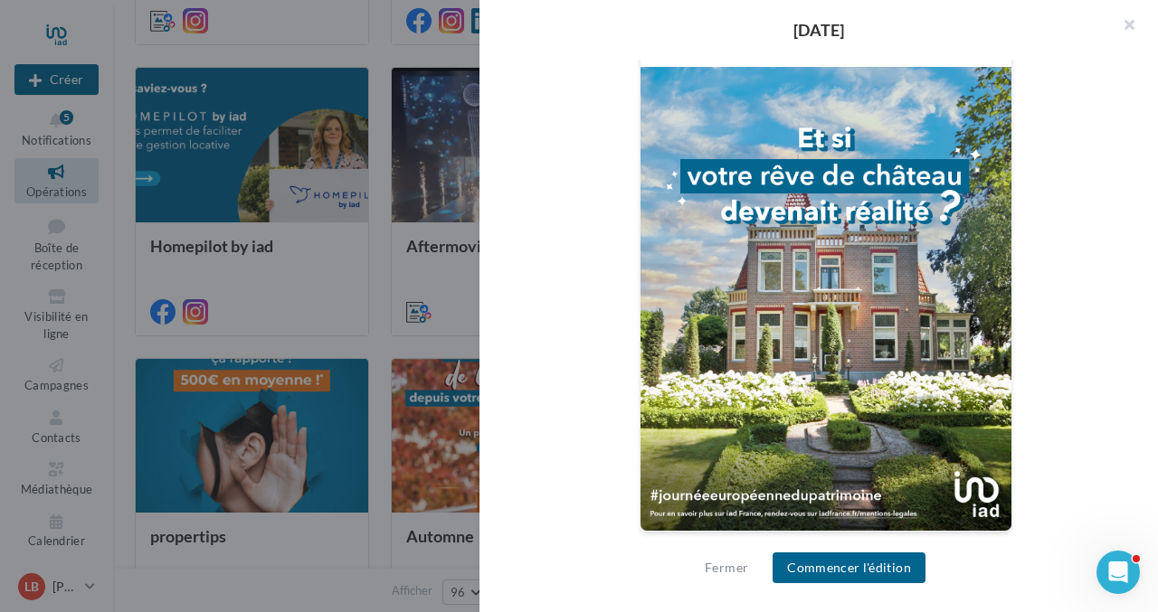
scroll to position [0, 0]
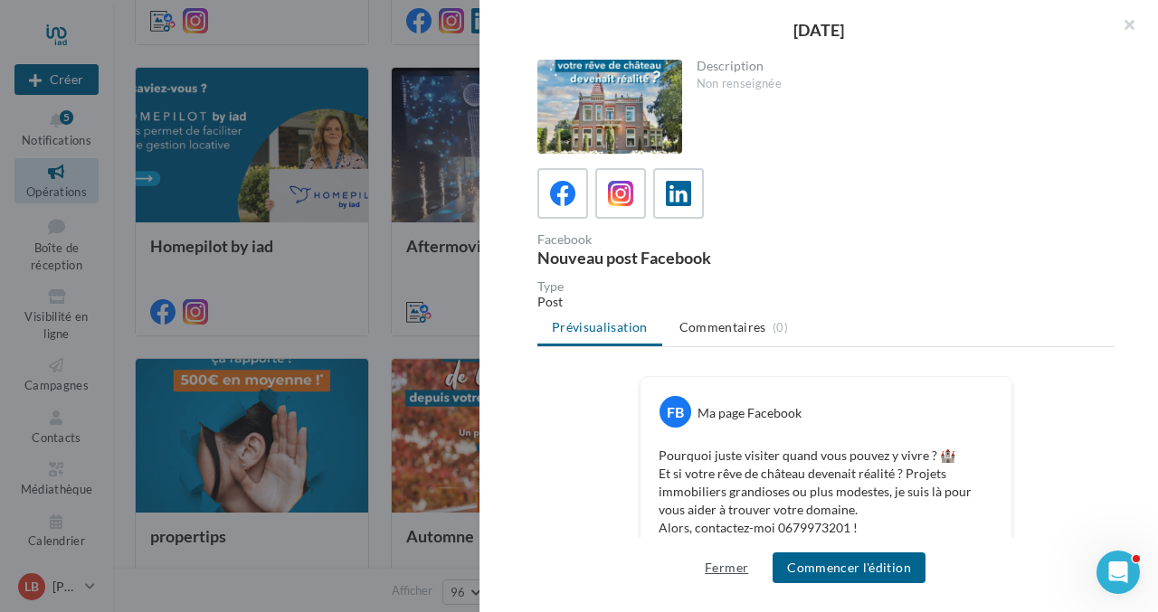
click at [731, 567] on button "Fermer" at bounding box center [726, 568] width 58 height 22
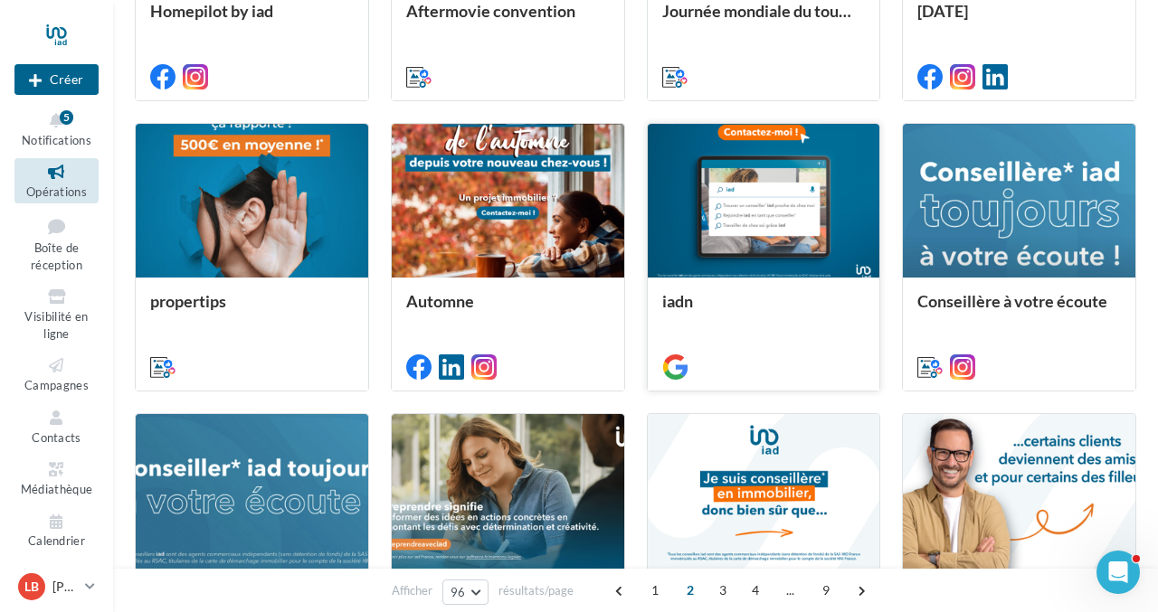
scroll to position [5623, 0]
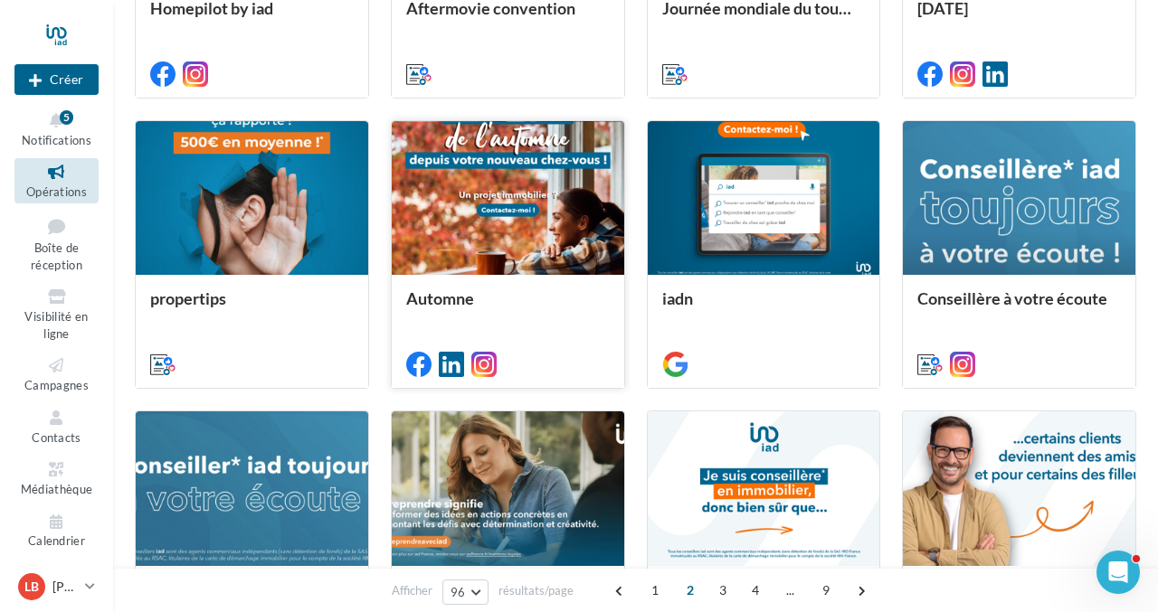
click at [584, 204] on div at bounding box center [508, 199] width 232 height 157
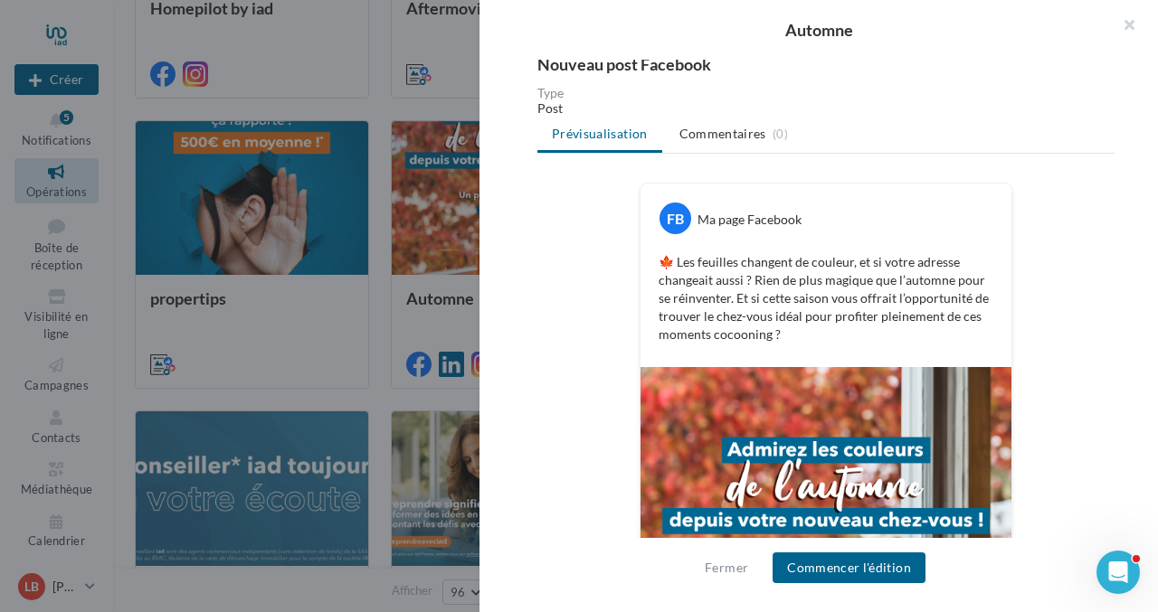
scroll to position [0, 0]
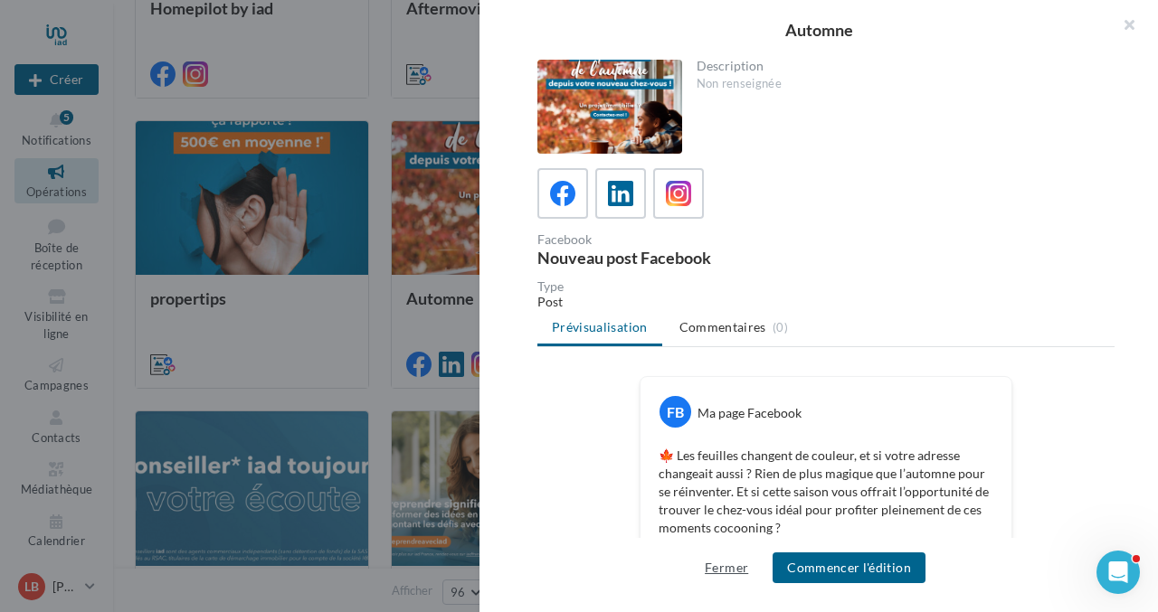
click at [728, 574] on button "Fermer" at bounding box center [726, 568] width 58 height 22
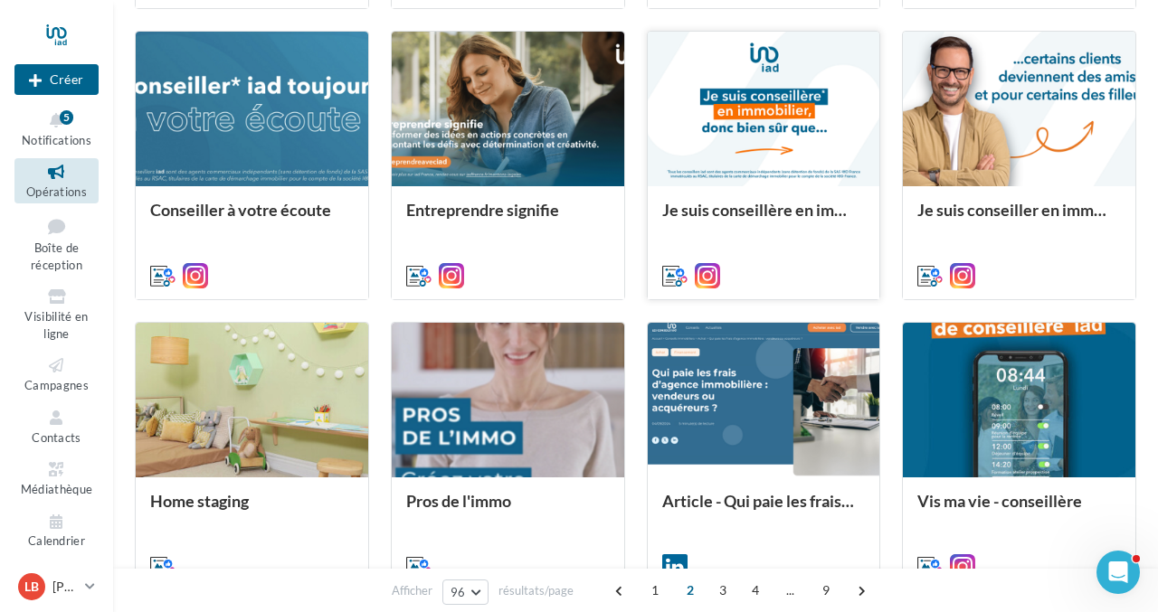
scroll to position [6039, 0]
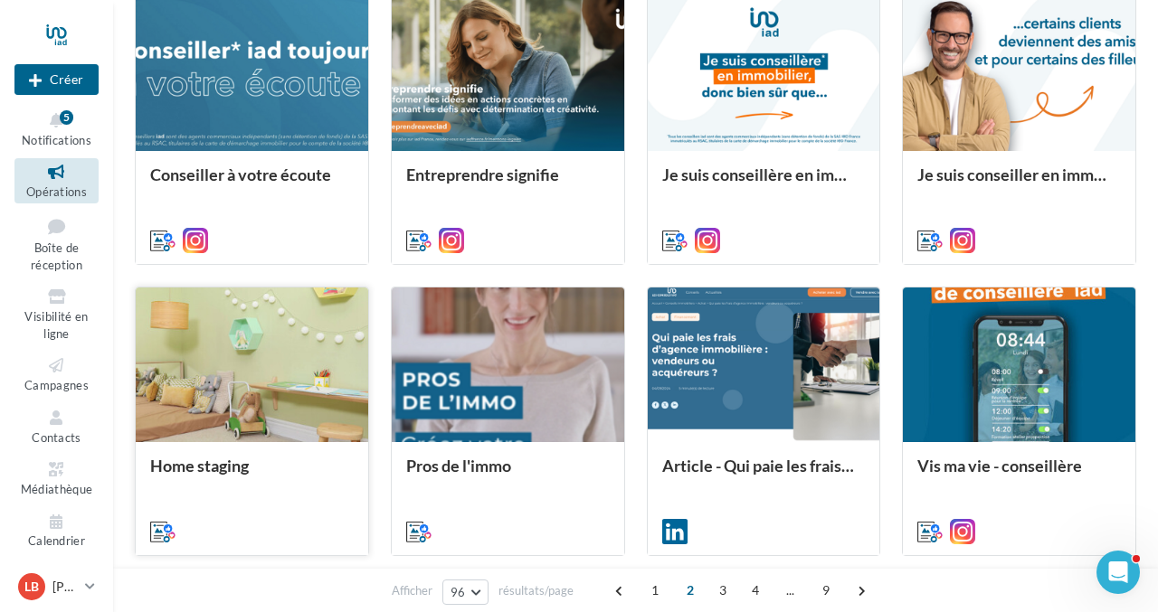
click at [235, 371] on div at bounding box center [252, 366] width 232 height 157
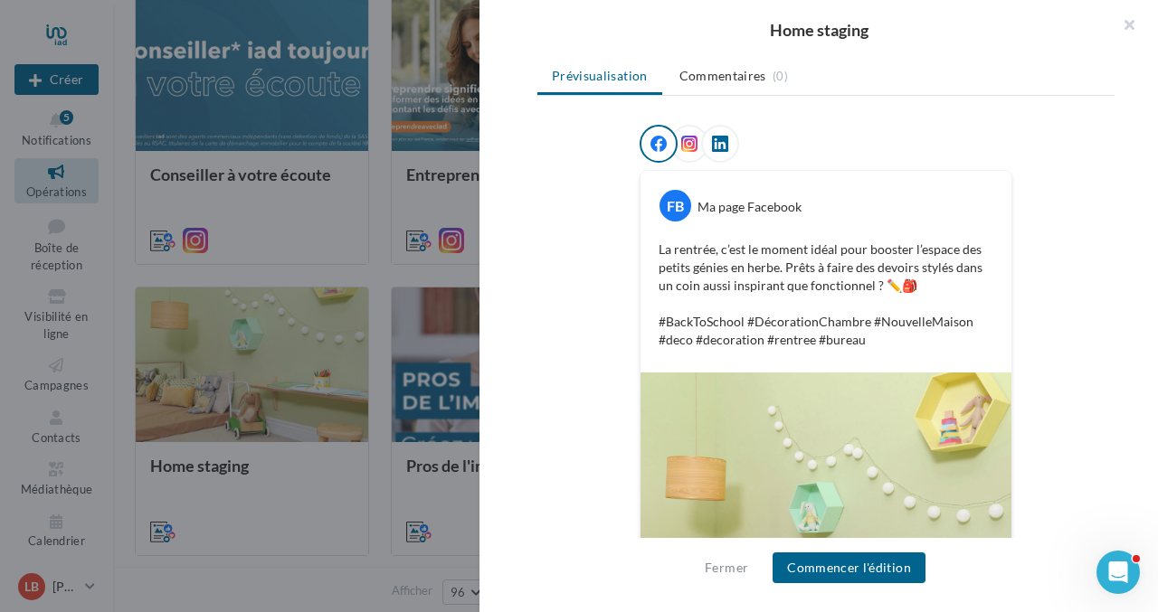
scroll to position [229, 0]
click at [721, 144] on icon at bounding box center [720, 143] width 16 height 16
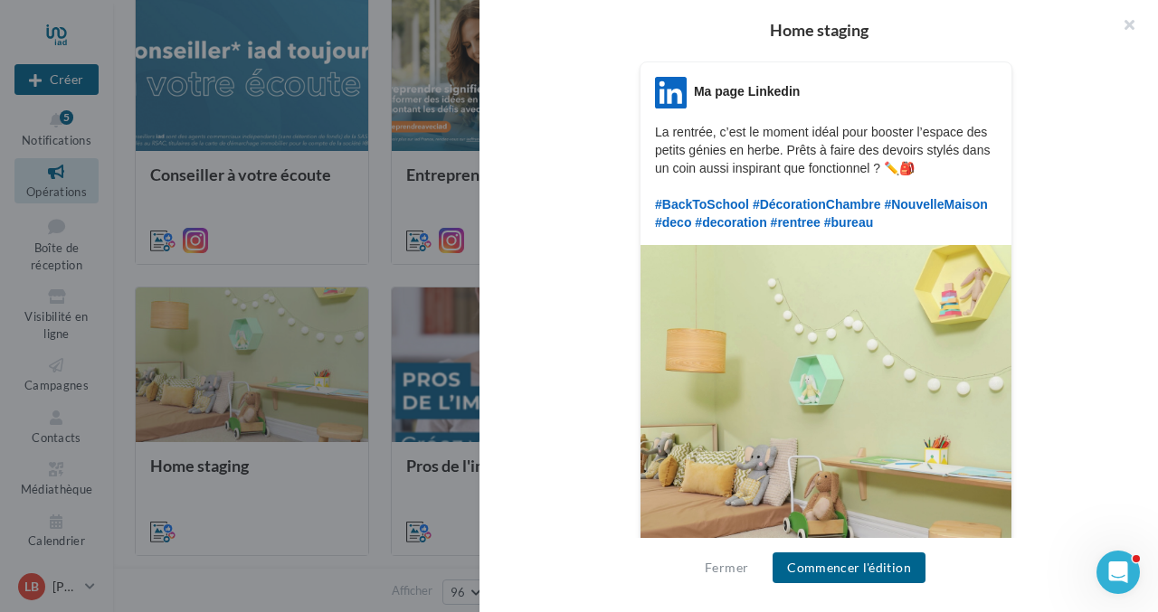
scroll to position [337, 0]
click at [1128, 23] on button "button" at bounding box center [1122, 27] width 72 height 54
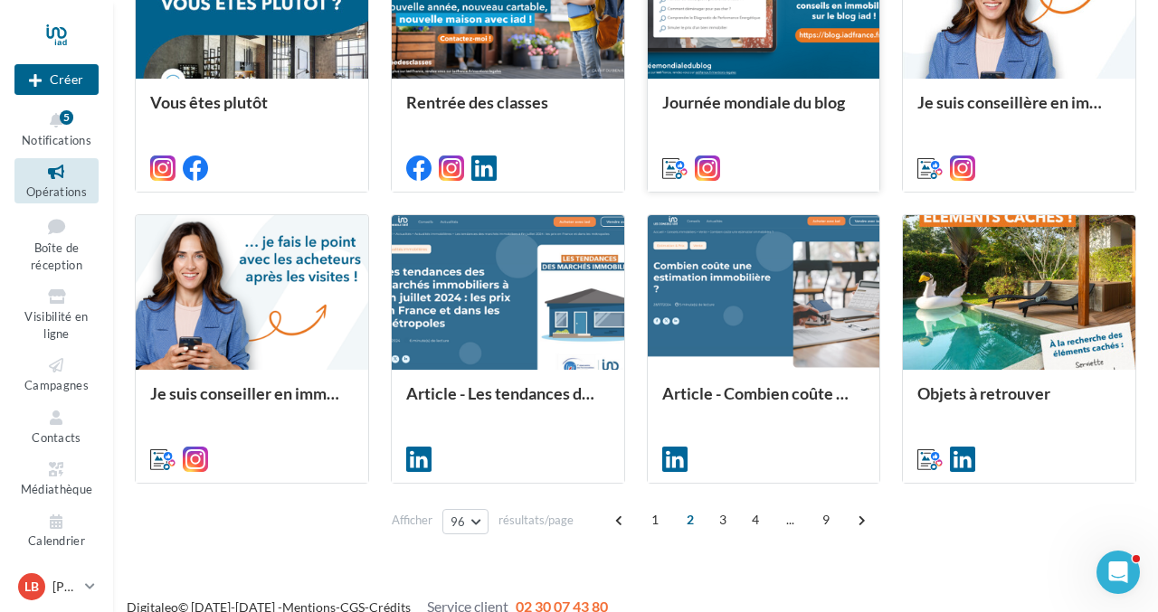
scroll to position [6996, 0]
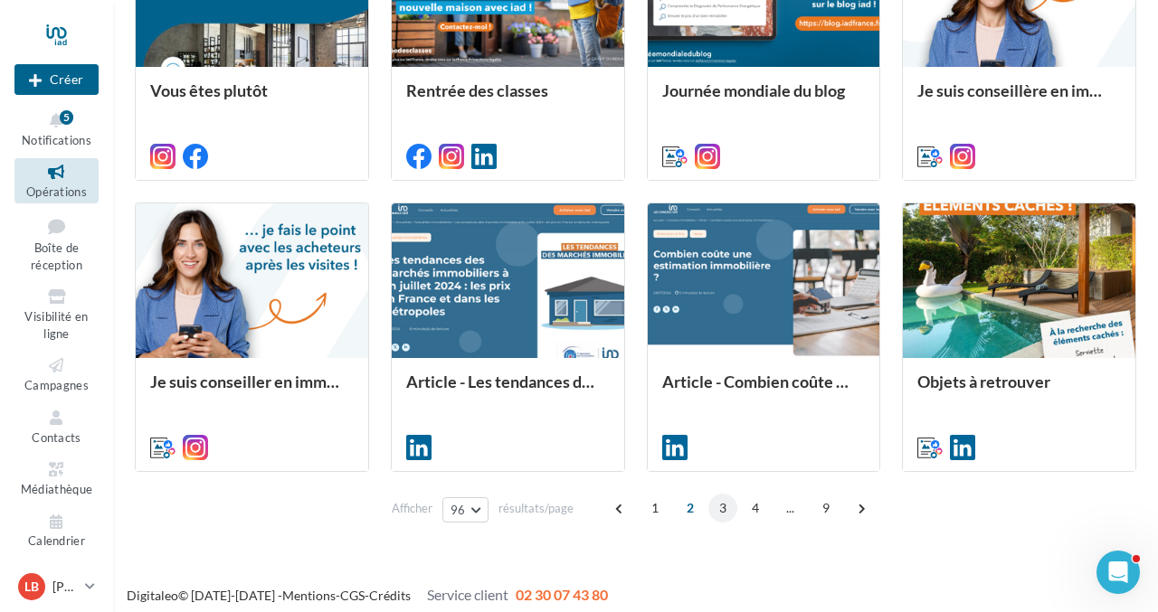
click at [722, 508] on span "3" at bounding box center [722, 508] width 29 height 29
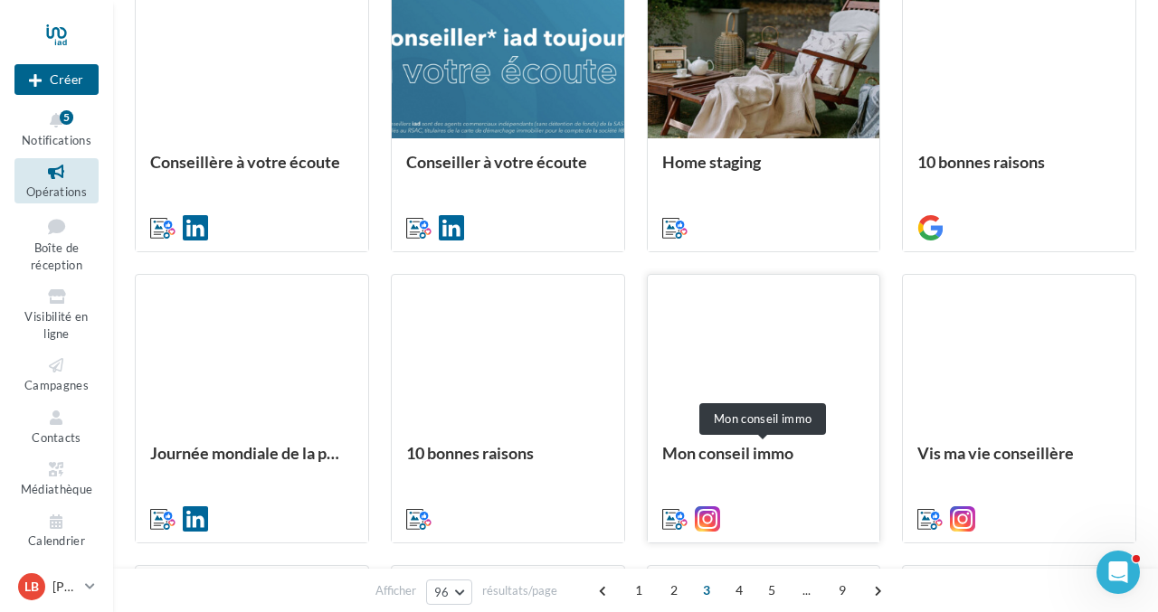
scroll to position [525, 0]
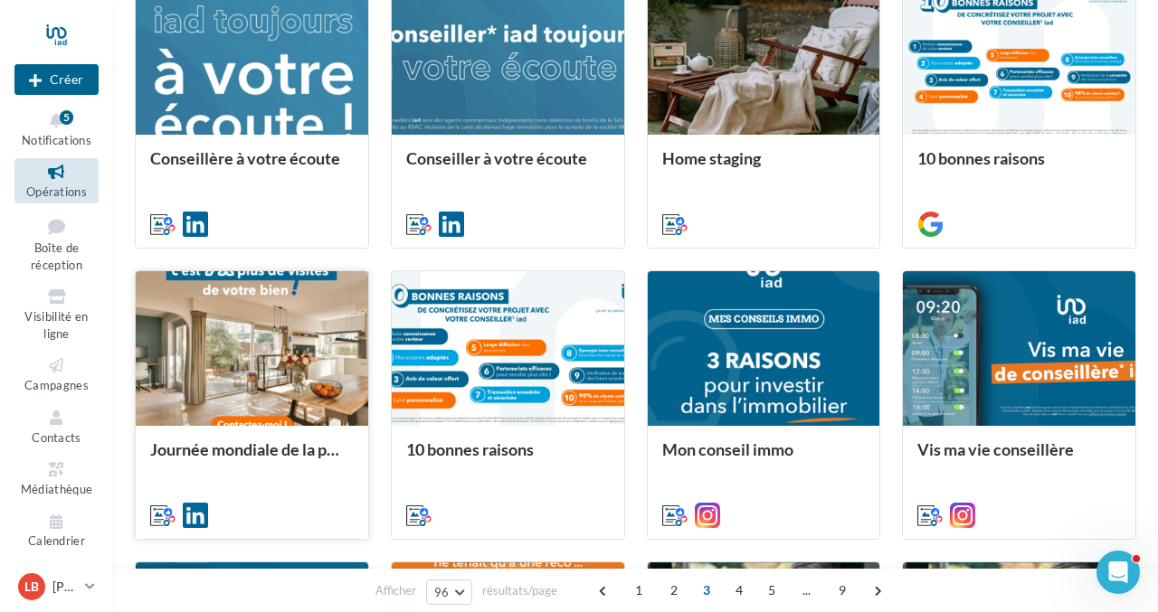
click at [304, 350] on div at bounding box center [252, 349] width 232 height 157
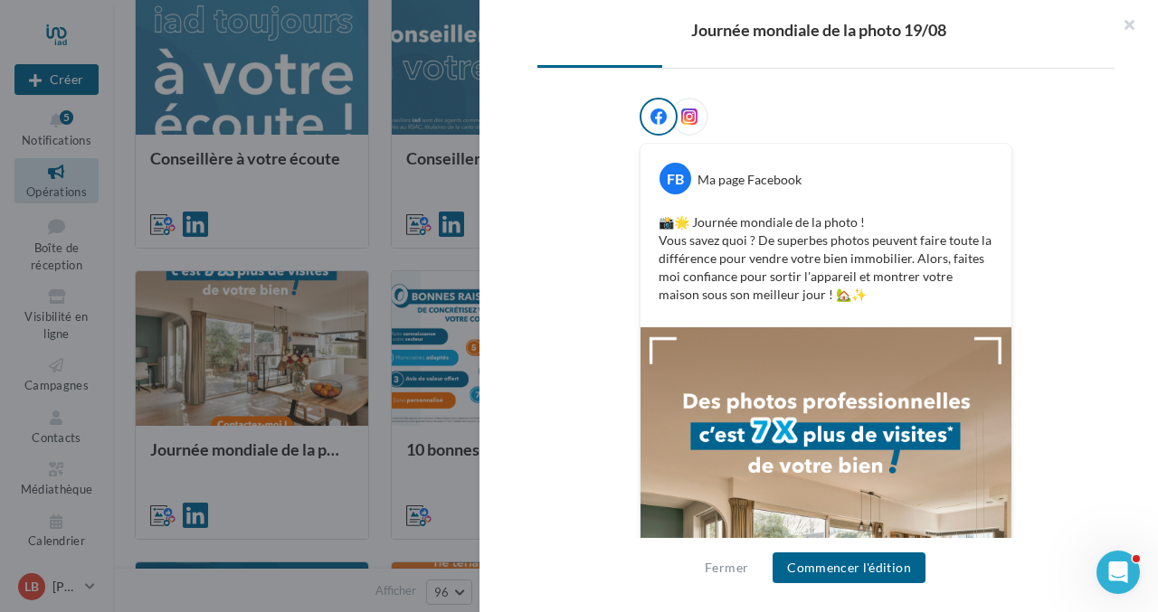
scroll to position [248, 0]
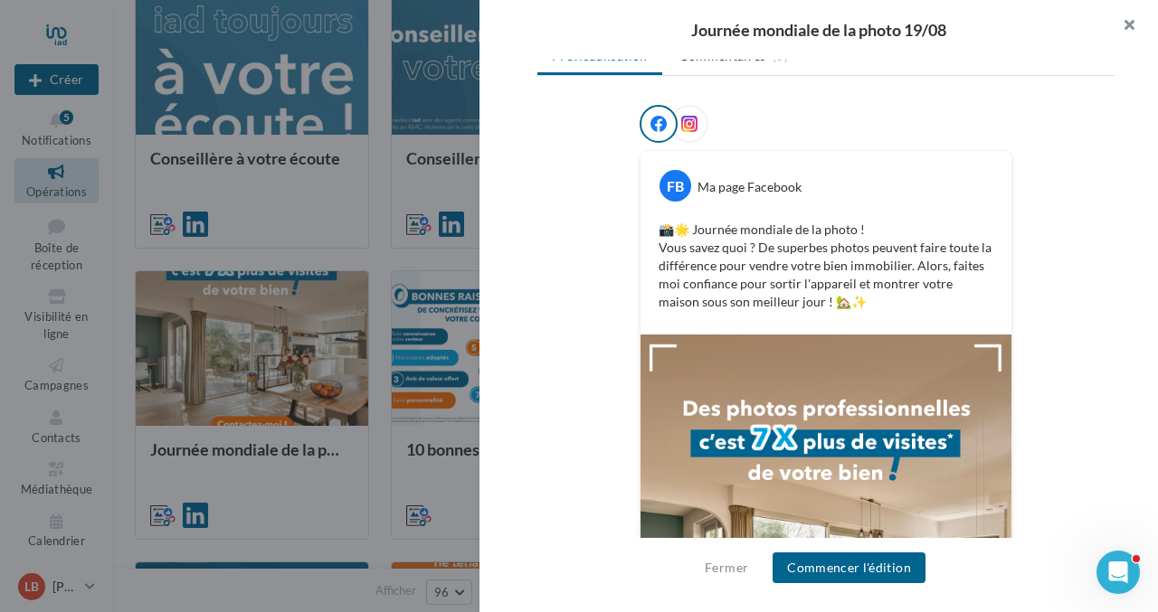
click at [1129, 22] on button "button" at bounding box center [1122, 27] width 72 height 54
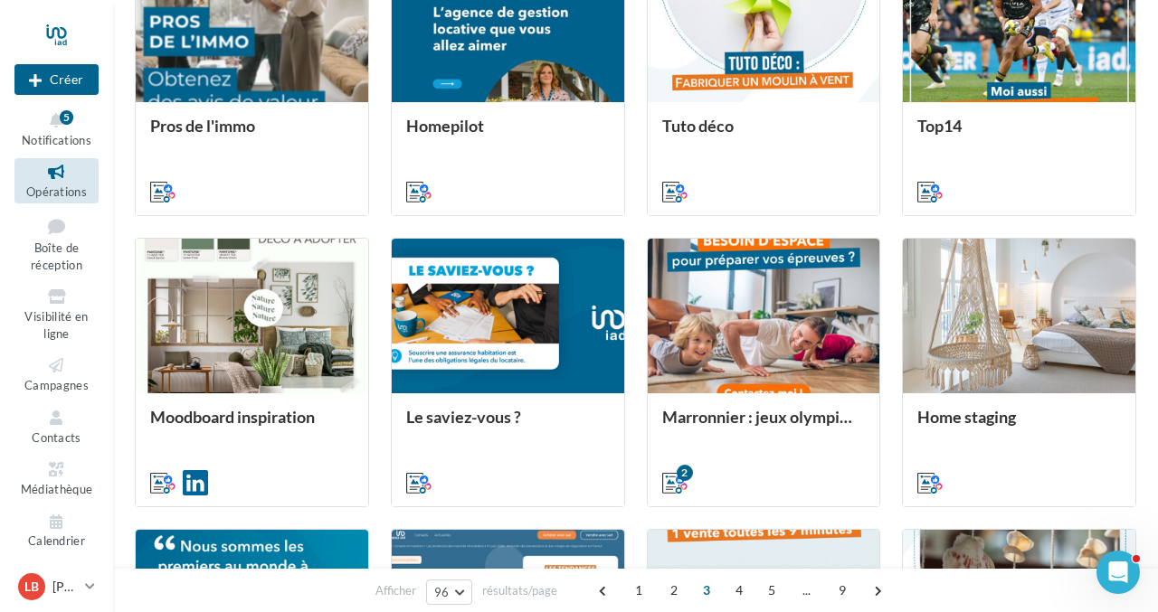
scroll to position [1434, 0]
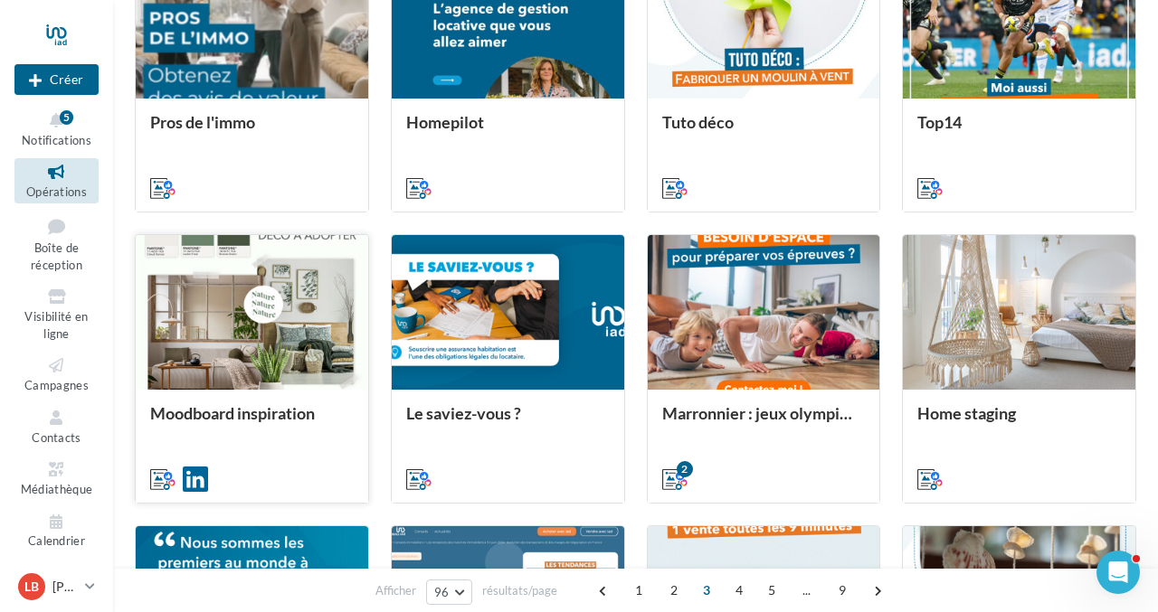
click at [314, 337] on div at bounding box center [252, 313] width 232 height 157
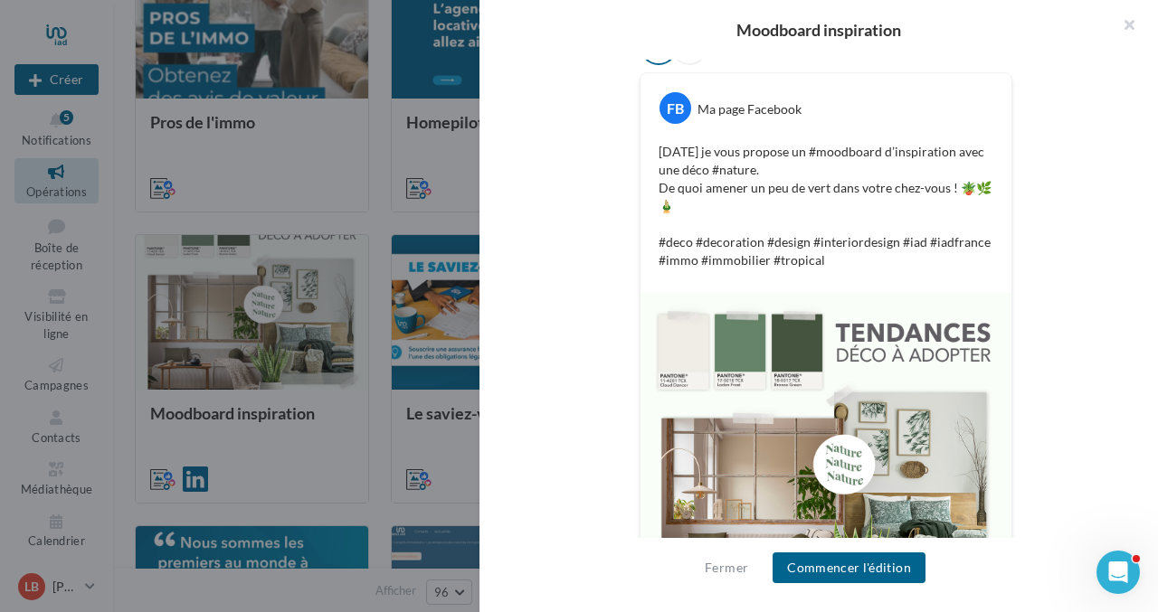
scroll to position [459, 0]
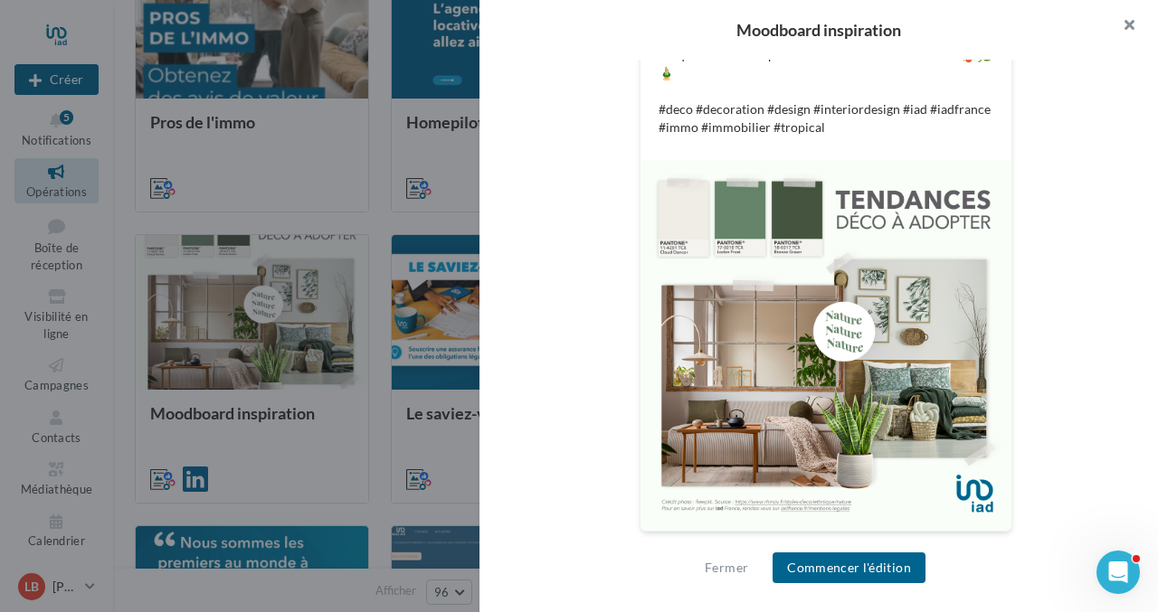
click at [1131, 22] on button "button" at bounding box center [1122, 27] width 72 height 54
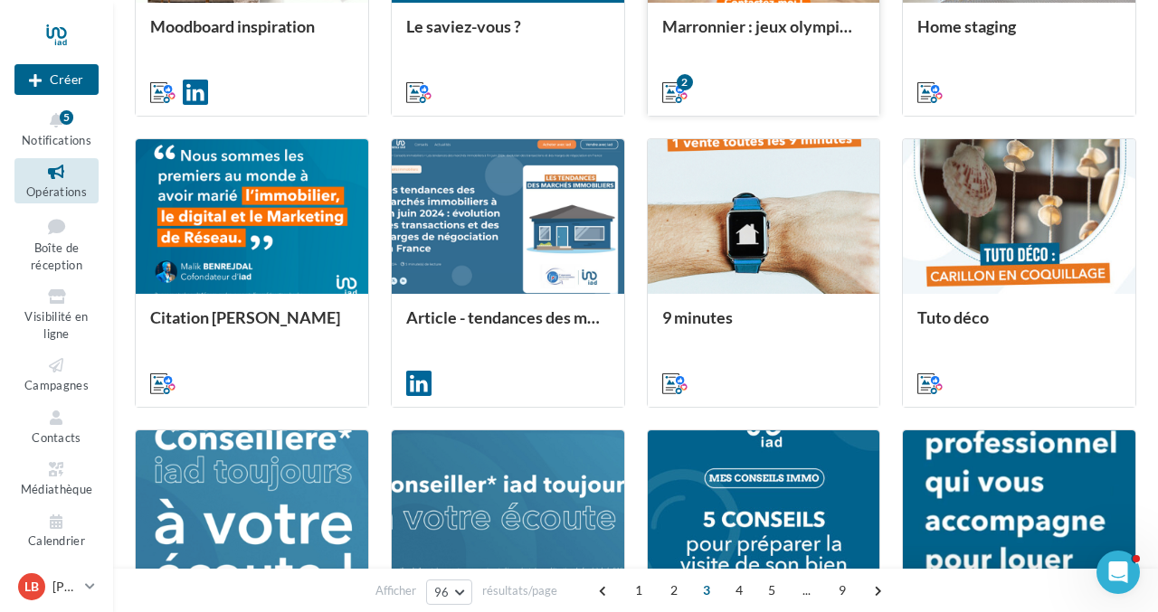
scroll to position [1807, 0]
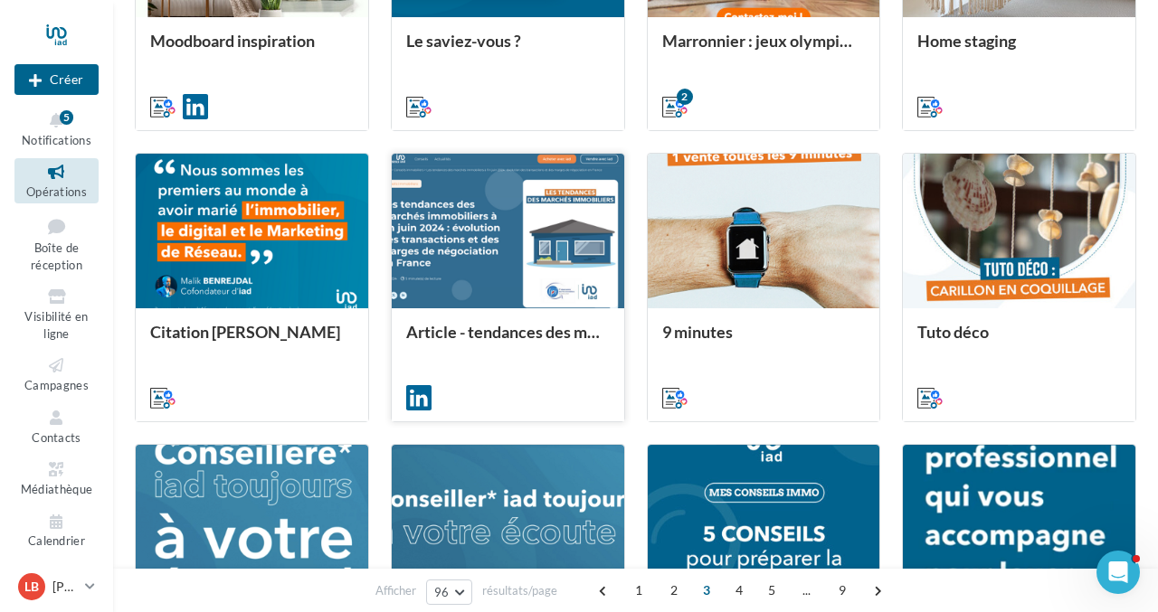
click at [451, 234] on div at bounding box center [508, 232] width 232 height 157
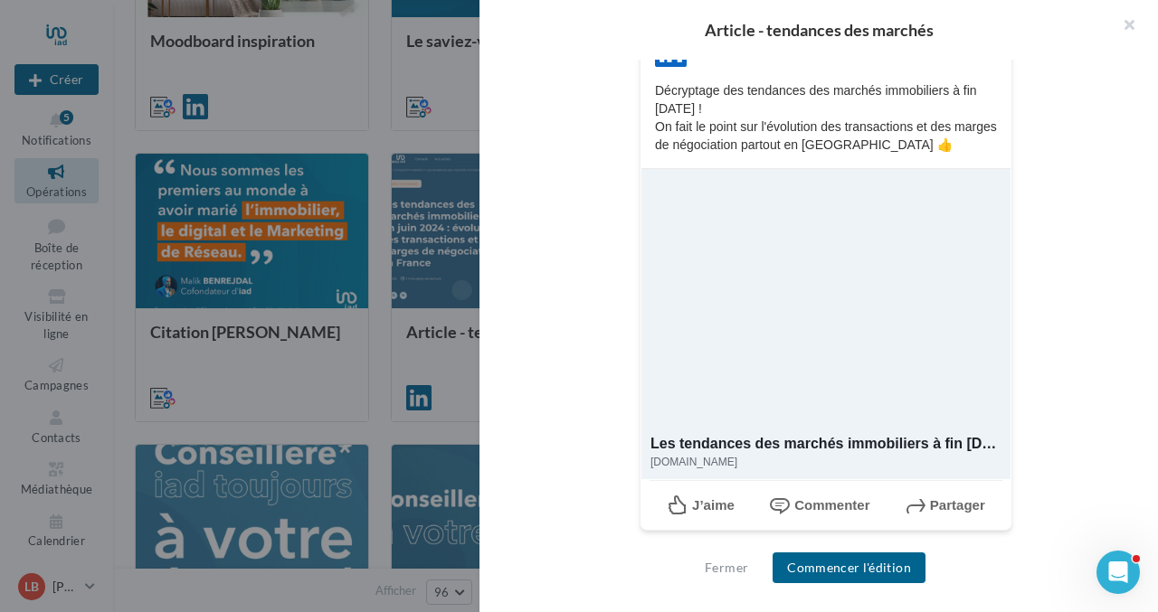
scroll to position [0, 0]
